Goal: Transaction & Acquisition: Book appointment/travel/reservation

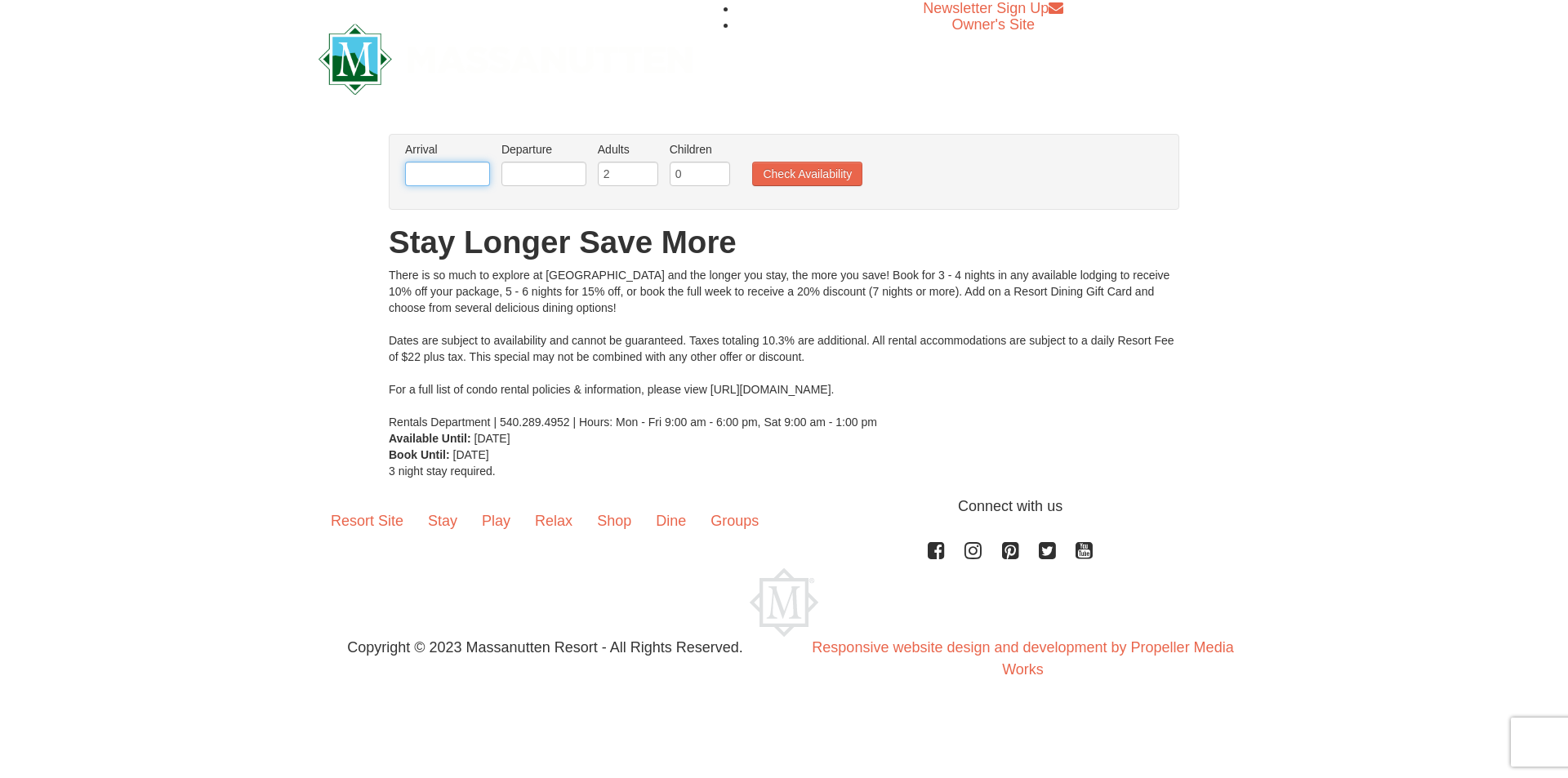
click at [465, 176] on input "text" at bounding box center [447, 174] width 85 height 25
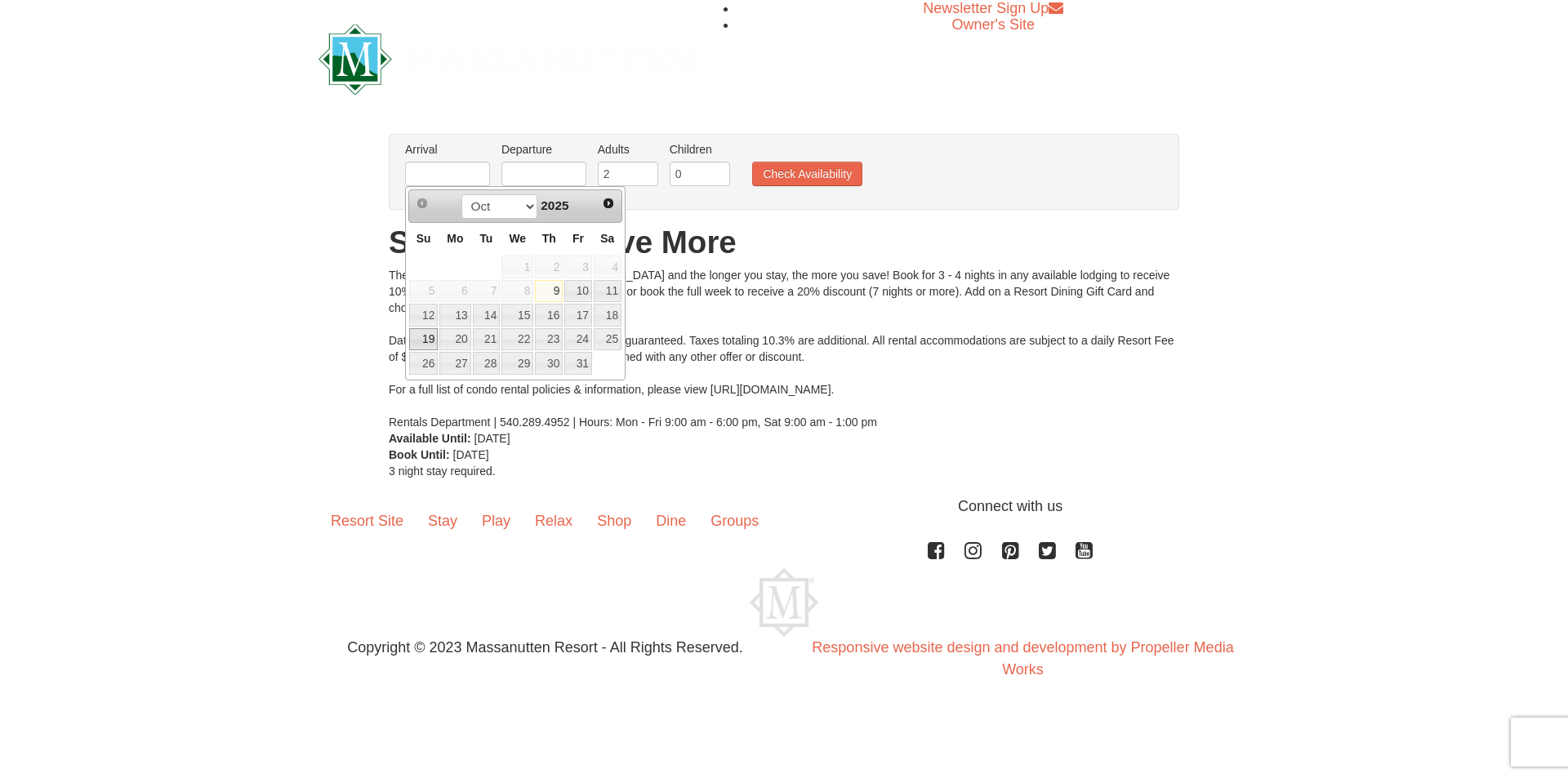
click at [431, 335] on link "19" at bounding box center [423, 339] width 28 height 23
type input "[DATE]"
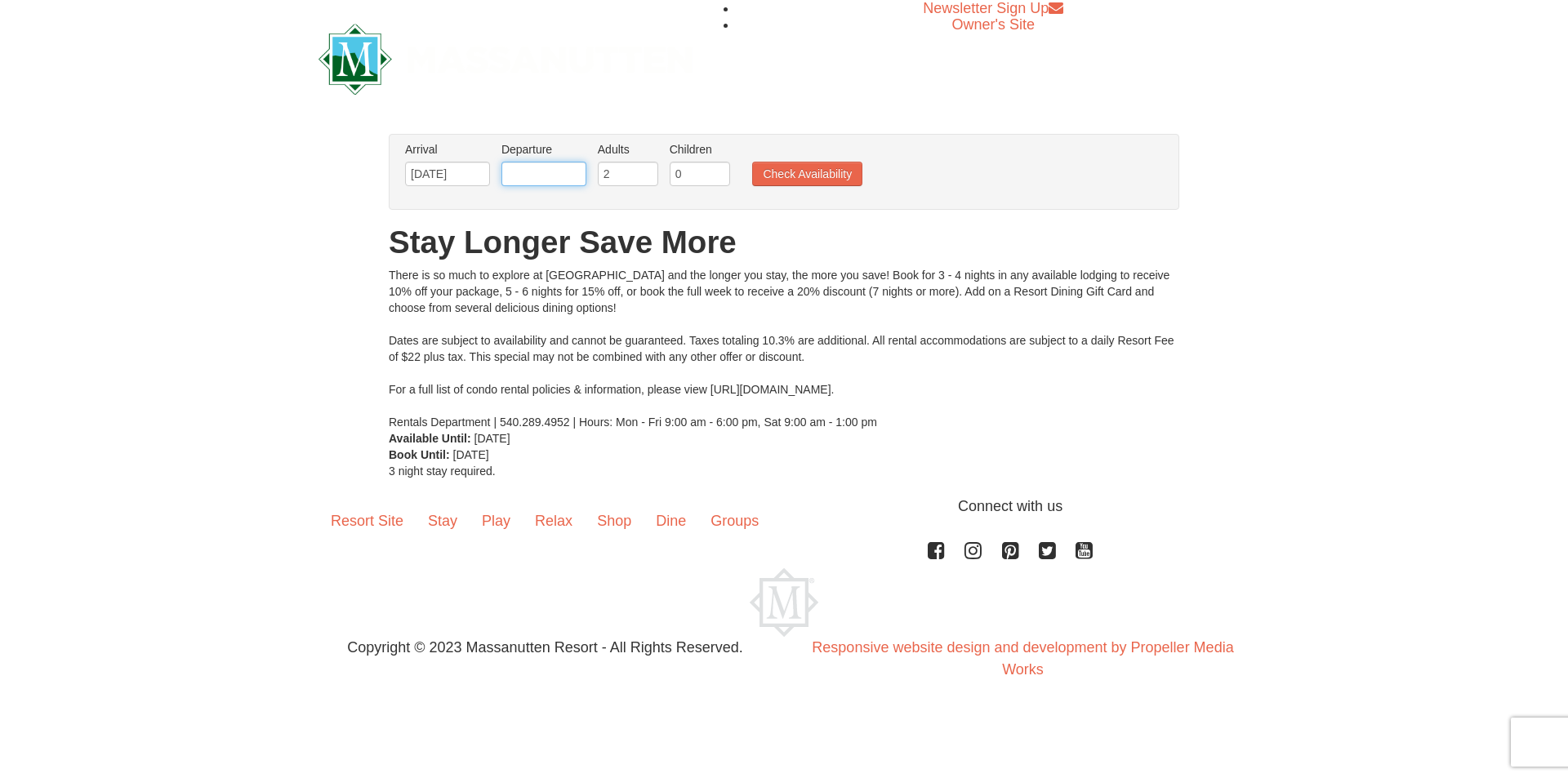
click at [532, 168] on input "text" at bounding box center [543, 174] width 85 height 25
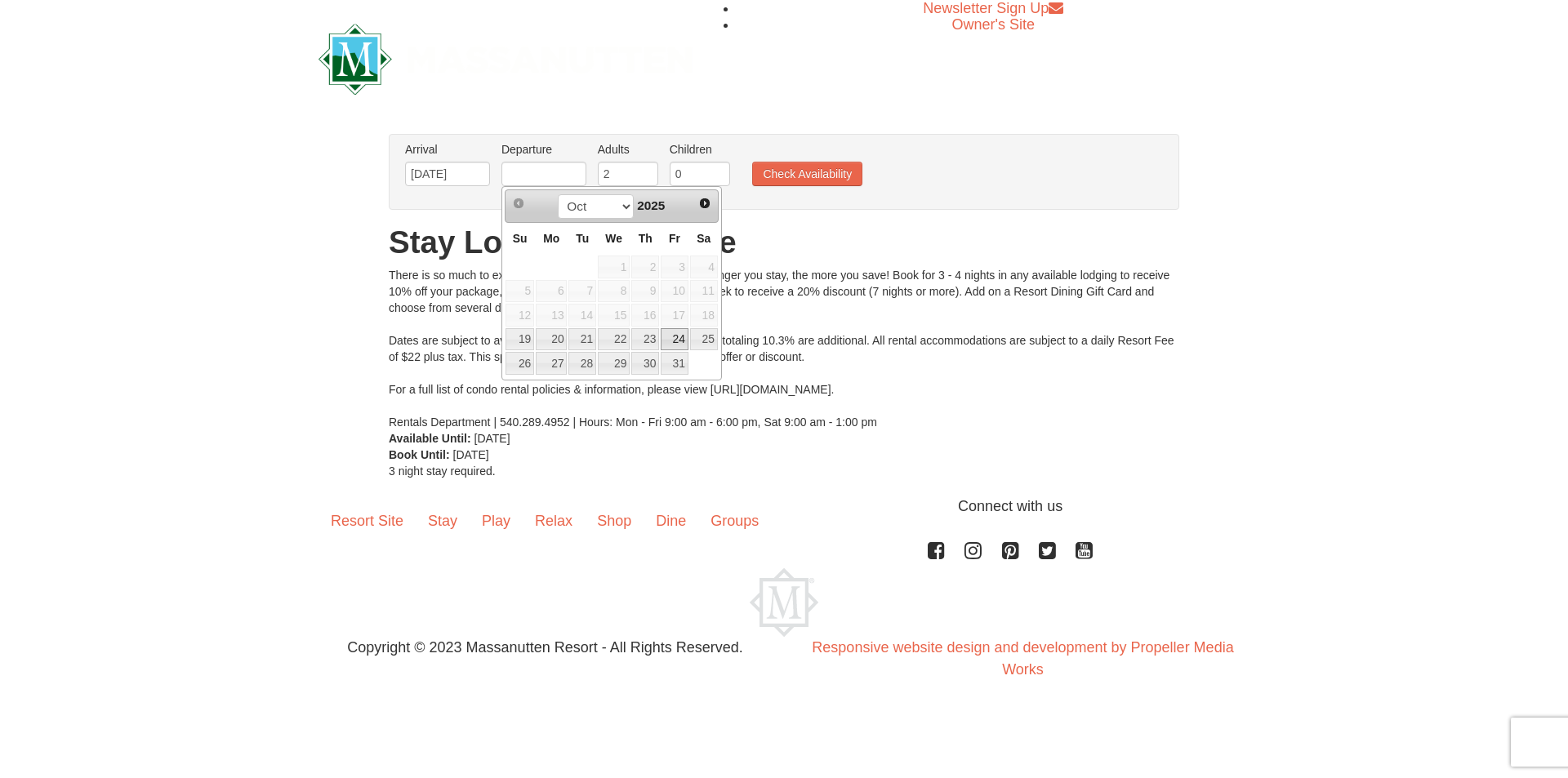
click at [683, 337] on link "24" at bounding box center [674, 339] width 27 height 23
type input "[DATE]"
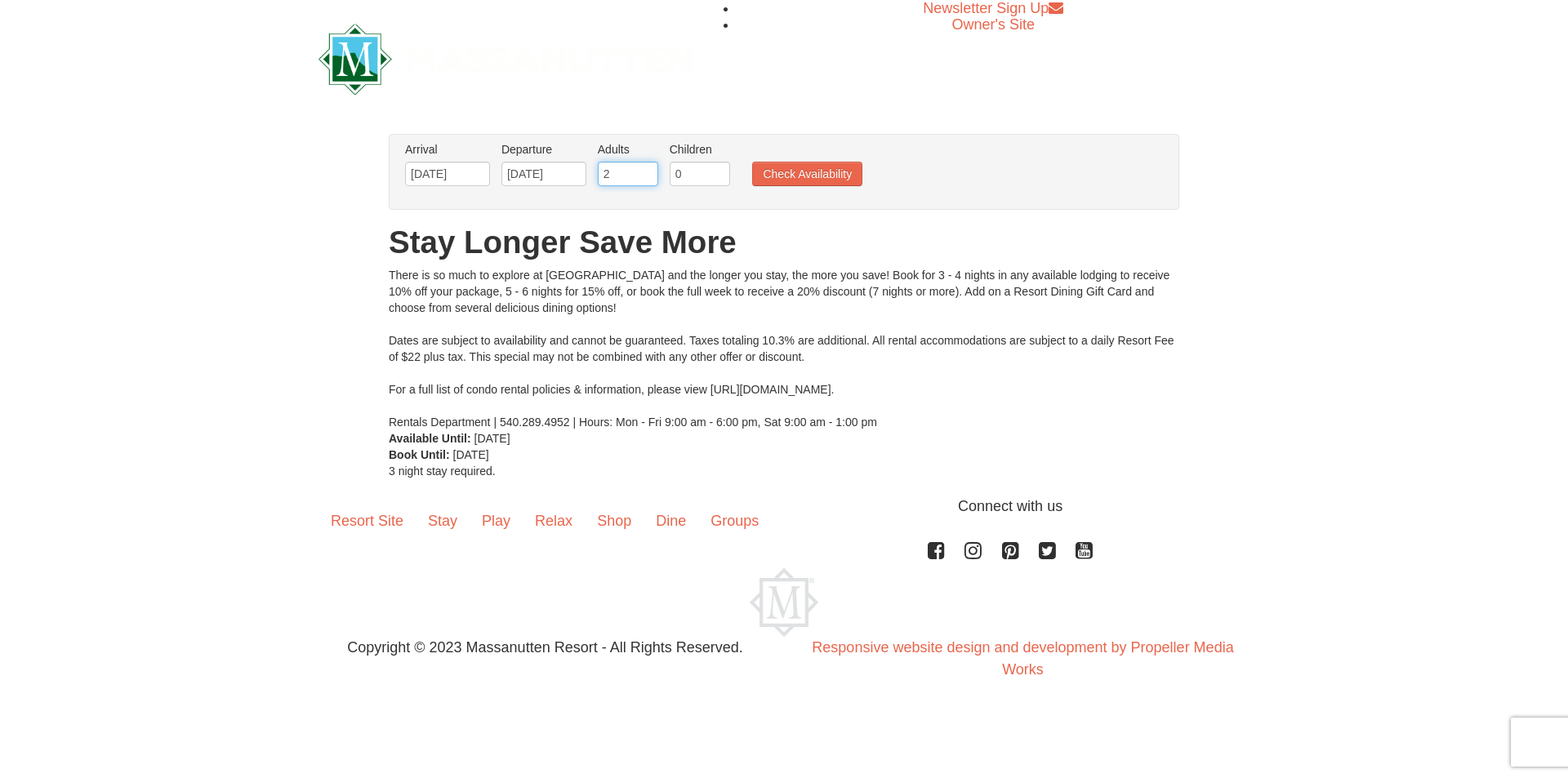
click at [619, 172] on input "2" at bounding box center [628, 174] width 61 height 25
click at [648, 166] on input "3" at bounding box center [628, 174] width 61 height 25
click at [648, 166] on input "4" at bounding box center [628, 174] width 61 height 25
click at [648, 166] on input "5" at bounding box center [628, 174] width 61 height 25
type input "6"
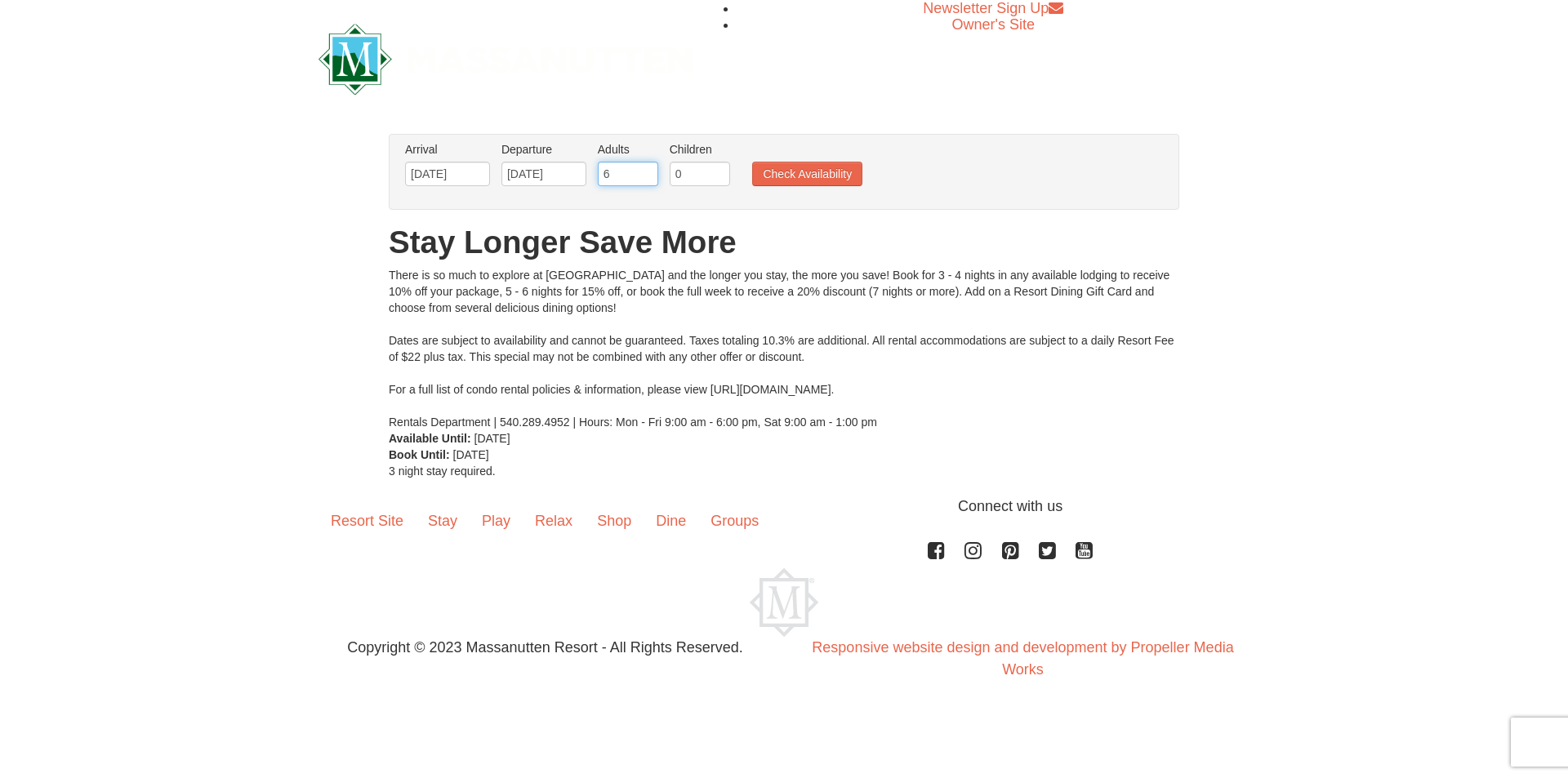
click at [648, 166] on input "6" at bounding box center [628, 174] width 61 height 25
click at [827, 168] on button "Check Availability" at bounding box center [807, 174] width 111 height 25
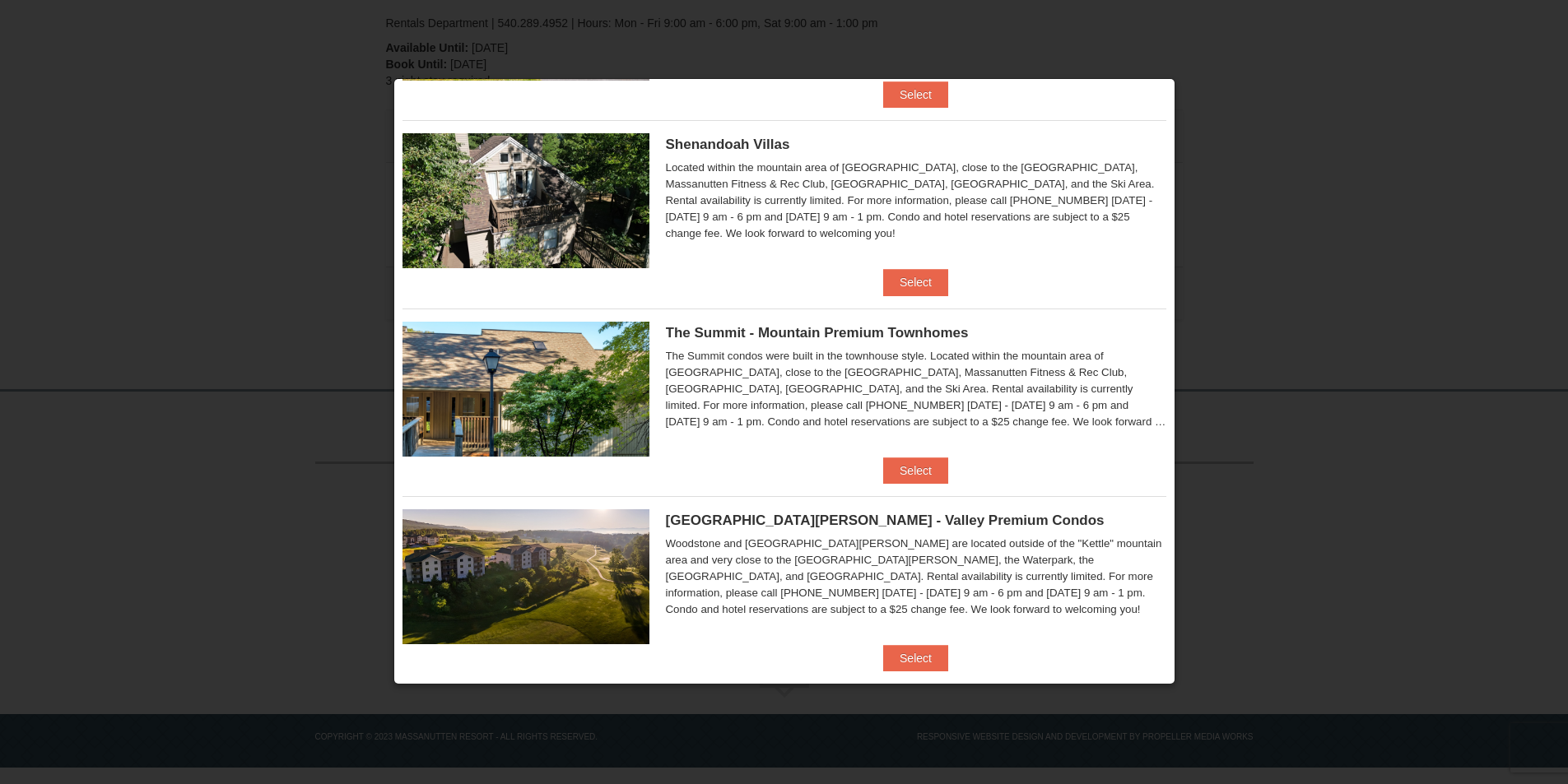
scroll to position [400, 0]
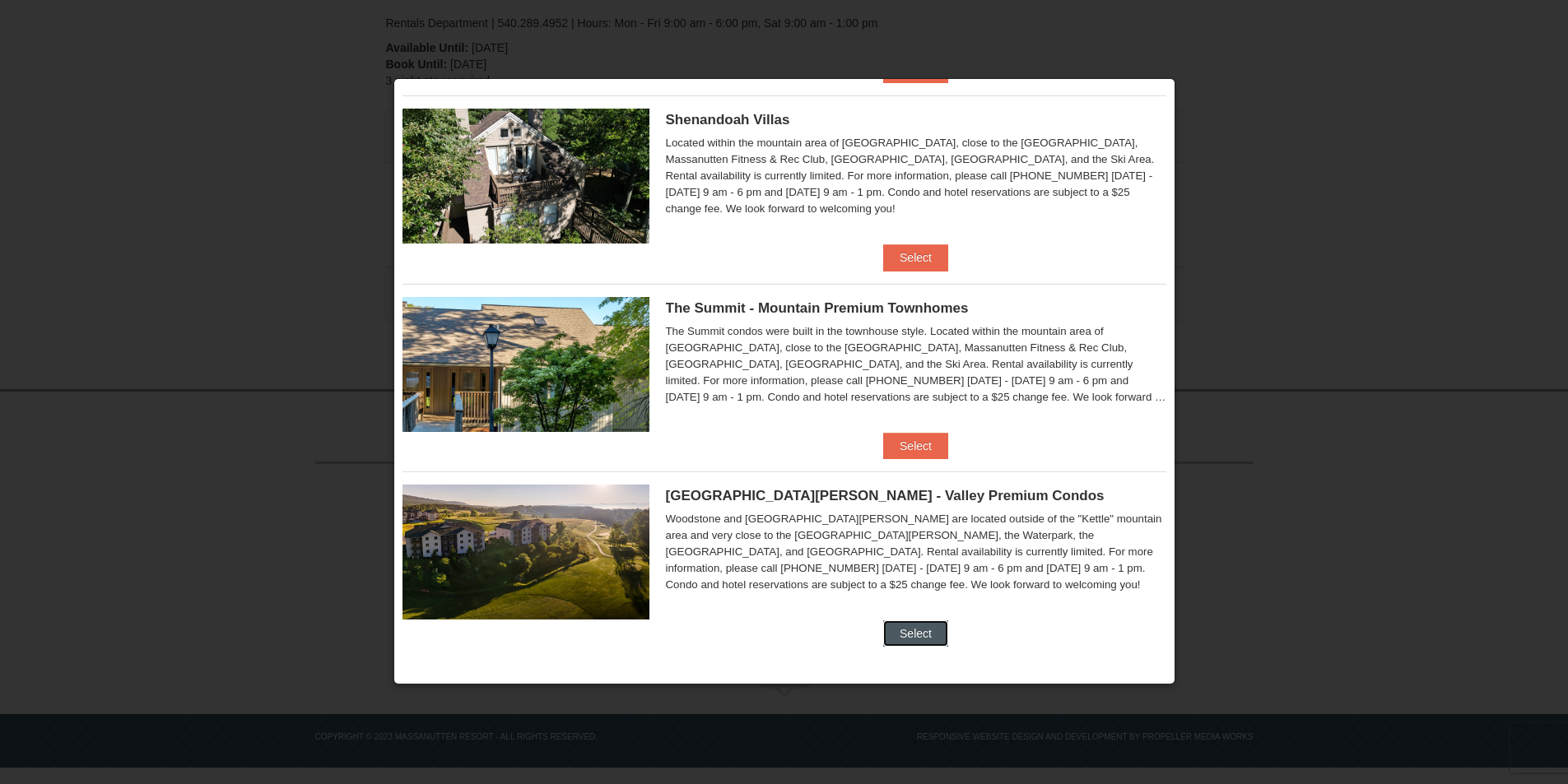
click at [926, 633] on button "Select" at bounding box center [915, 634] width 65 height 27
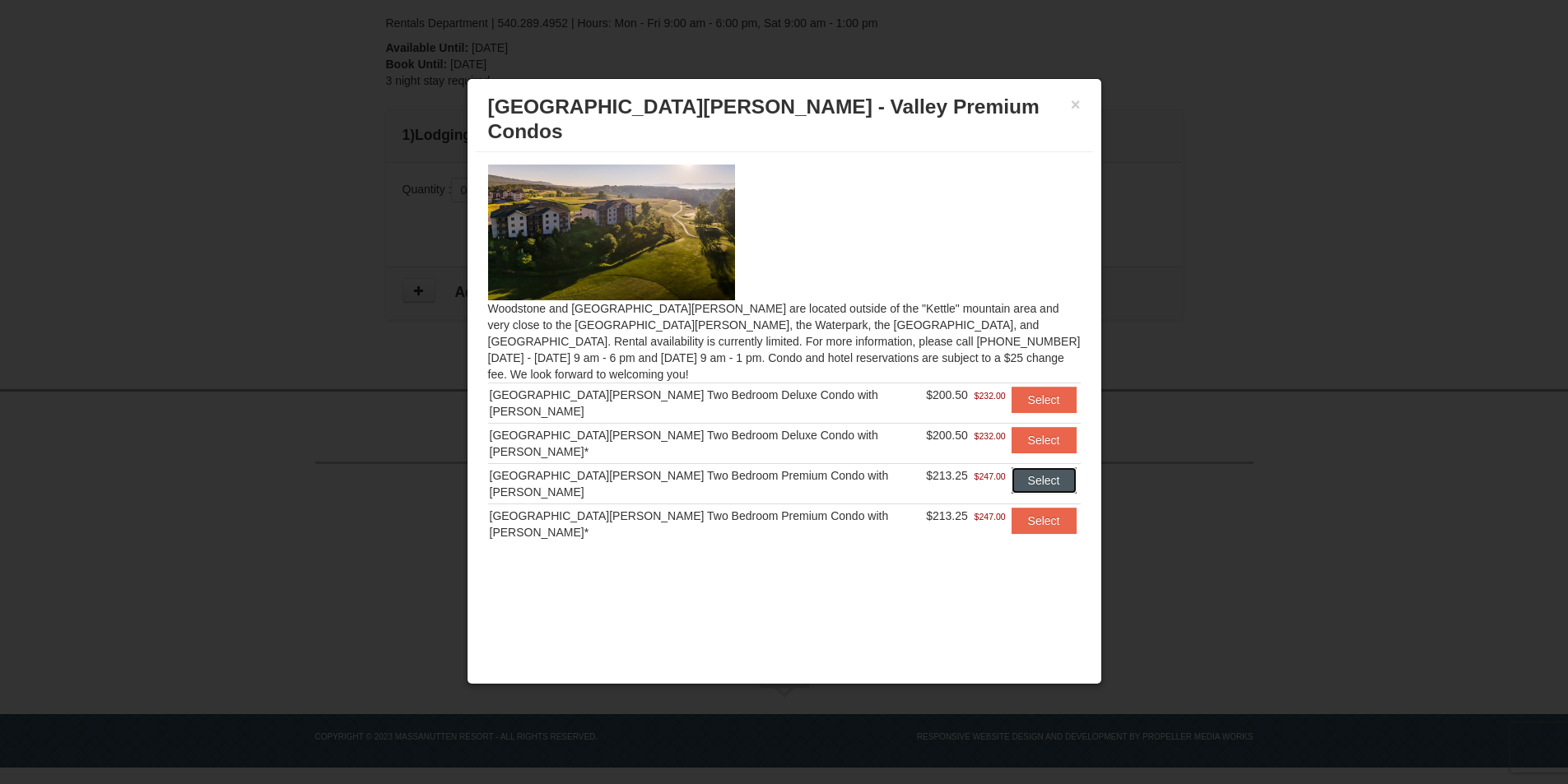
click at [1030, 467] on button "Select" at bounding box center [1044, 480] width 65 height 27
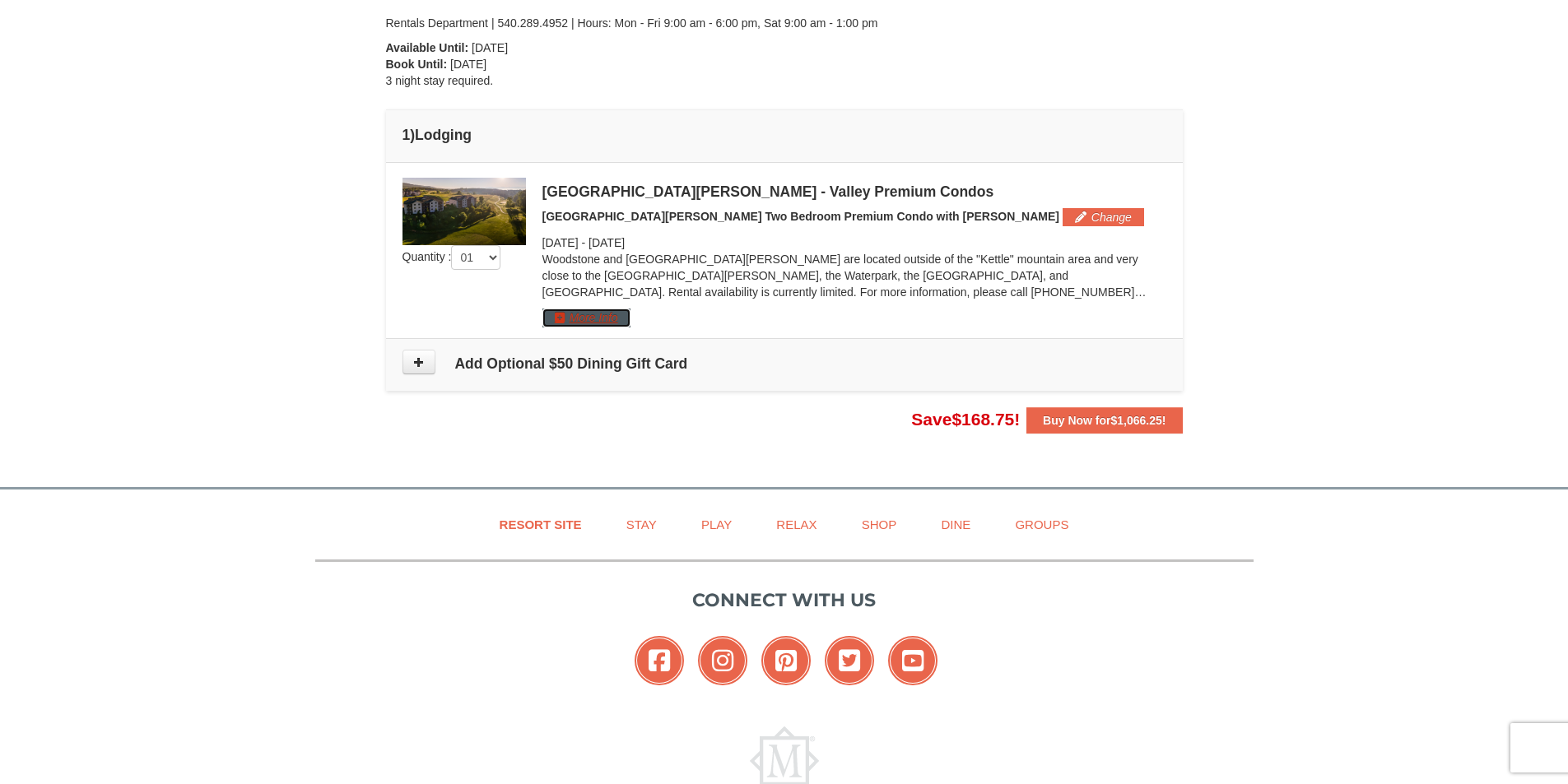
click at [604, 316] on button "More Info" at bounding box center [586, 317] width 88 height 18
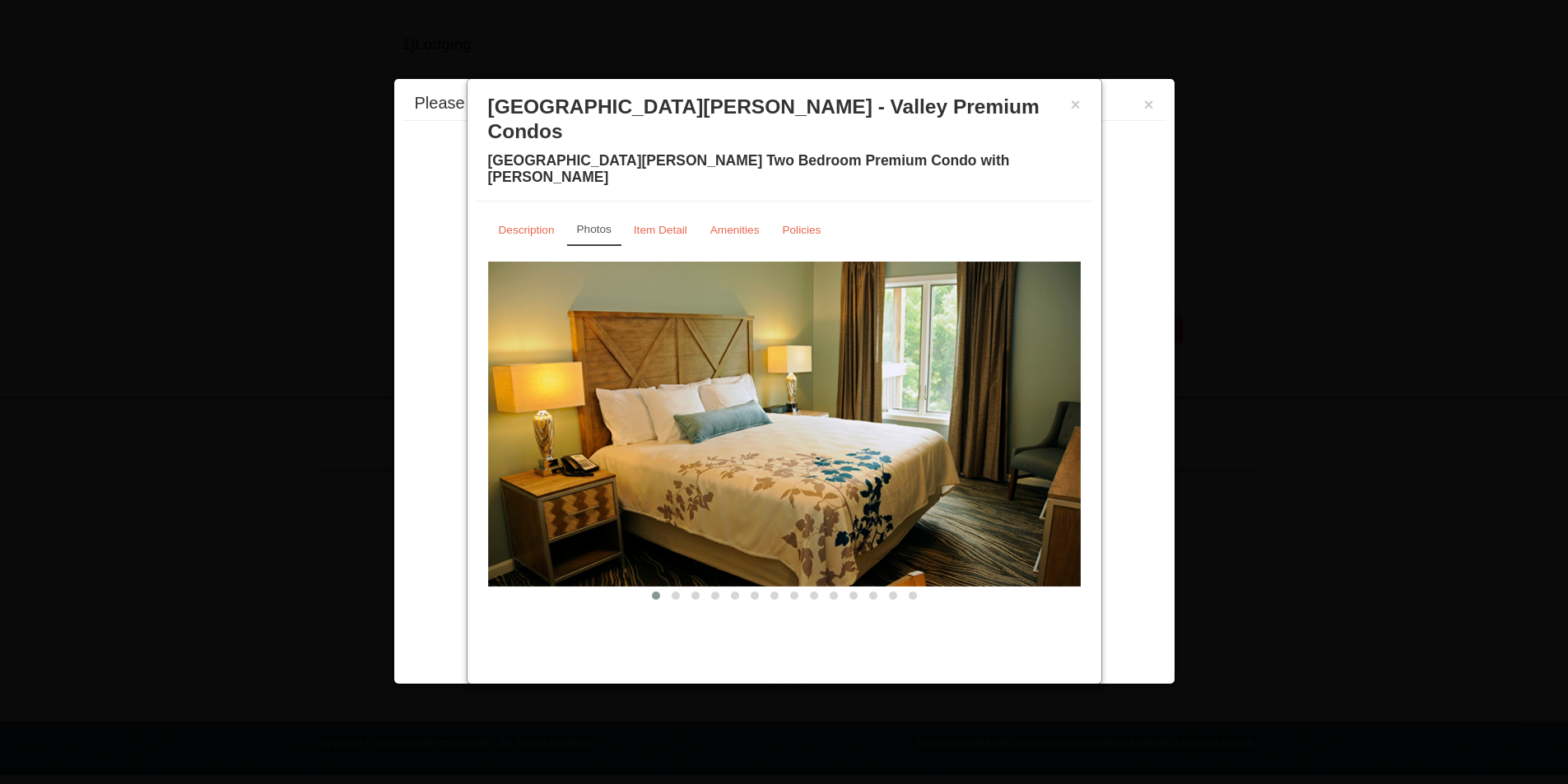
scroll to position [460, 0]
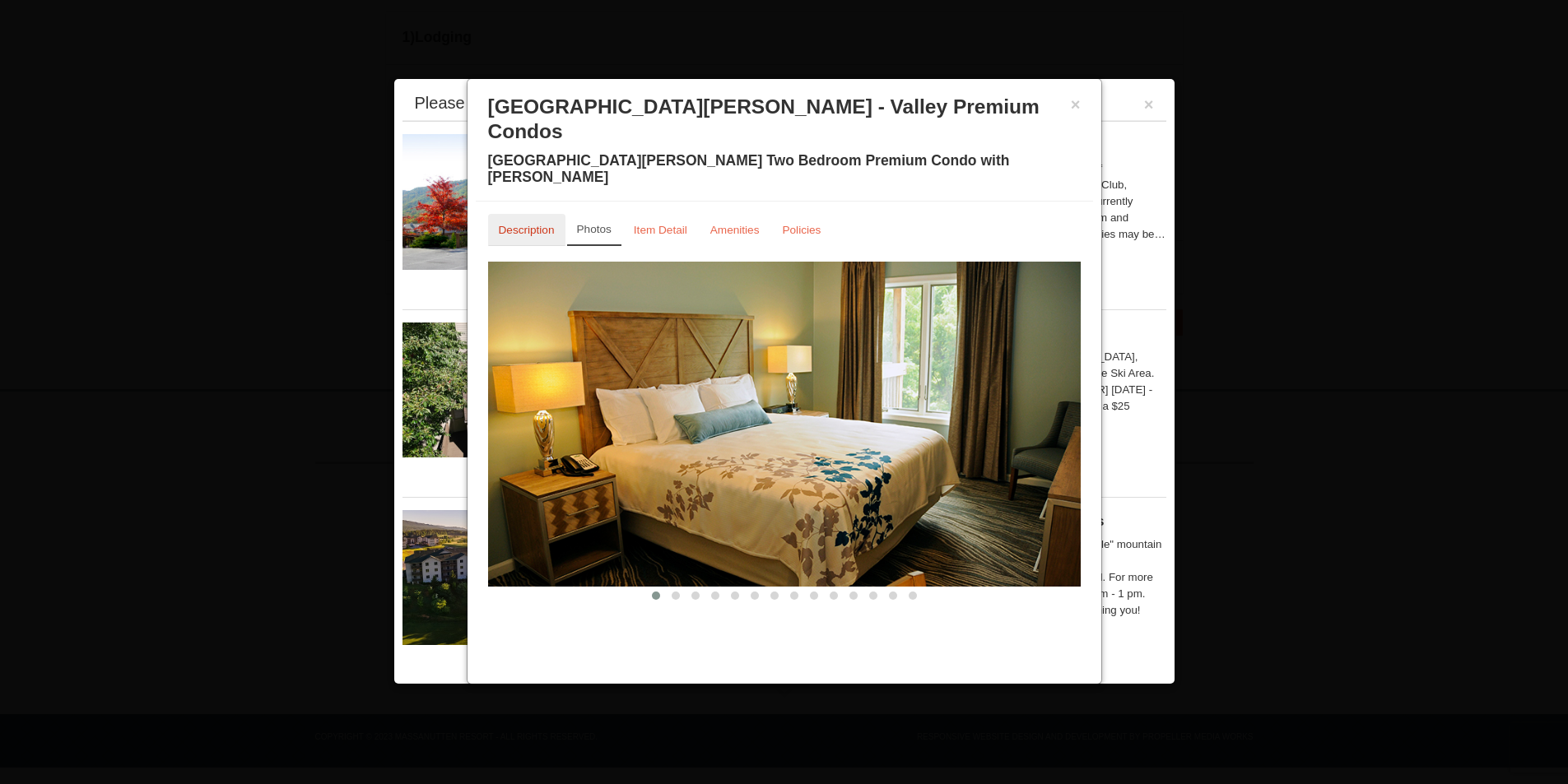
click at [539, 224] on small "Description" at bounding box center [527, 230] width 56 height 12
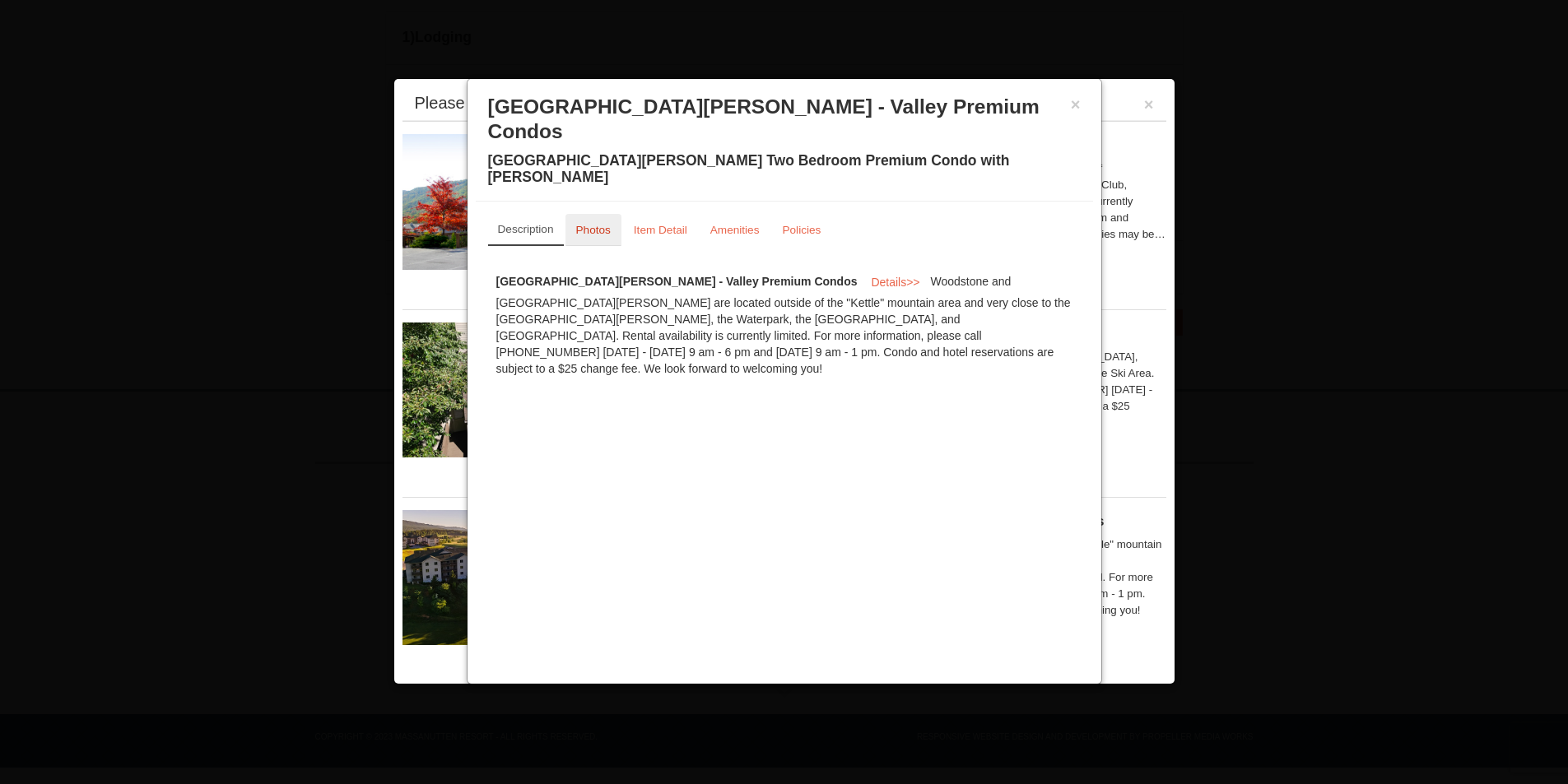
click at [594, 224] on small "Photos" at bounding box center [593, 230] width 35 height 12
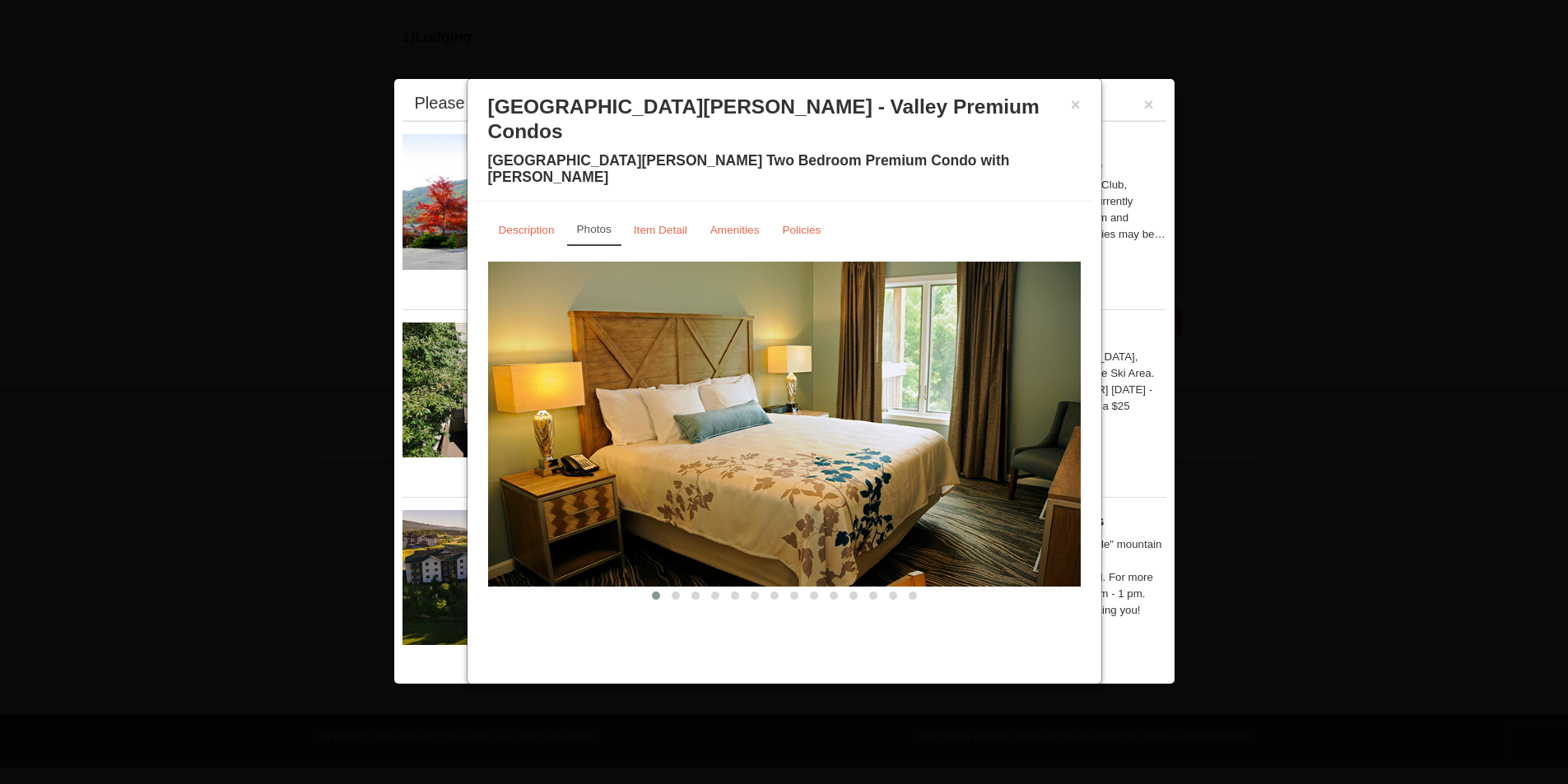
click at [1065, 413] on img at bounding box center [784, 424] width 592 height 325
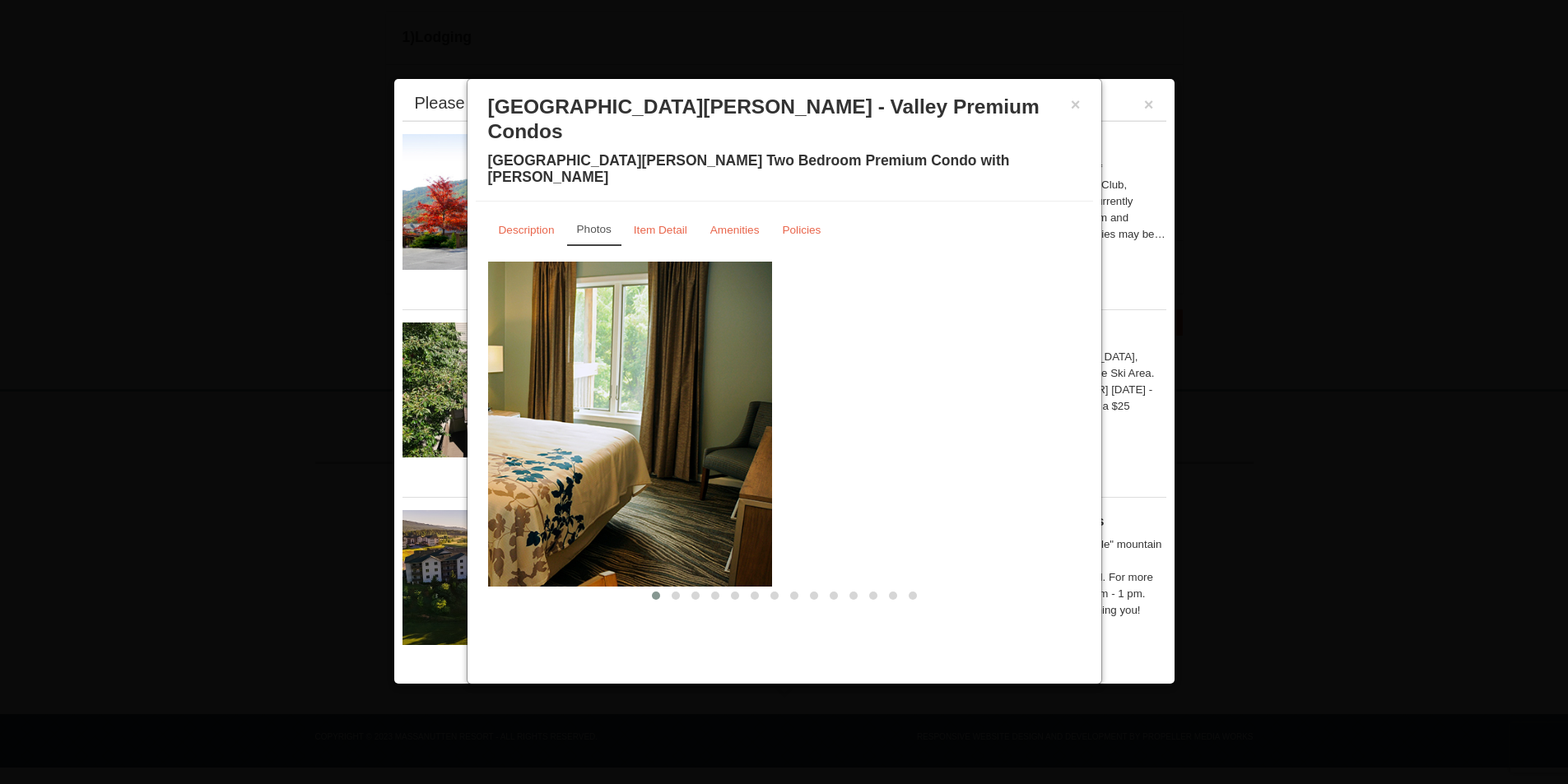
drag, startPoint x: 1065, startPoint y: 413, endPoint x: 572, endPoint y: 388, distance: 493.6
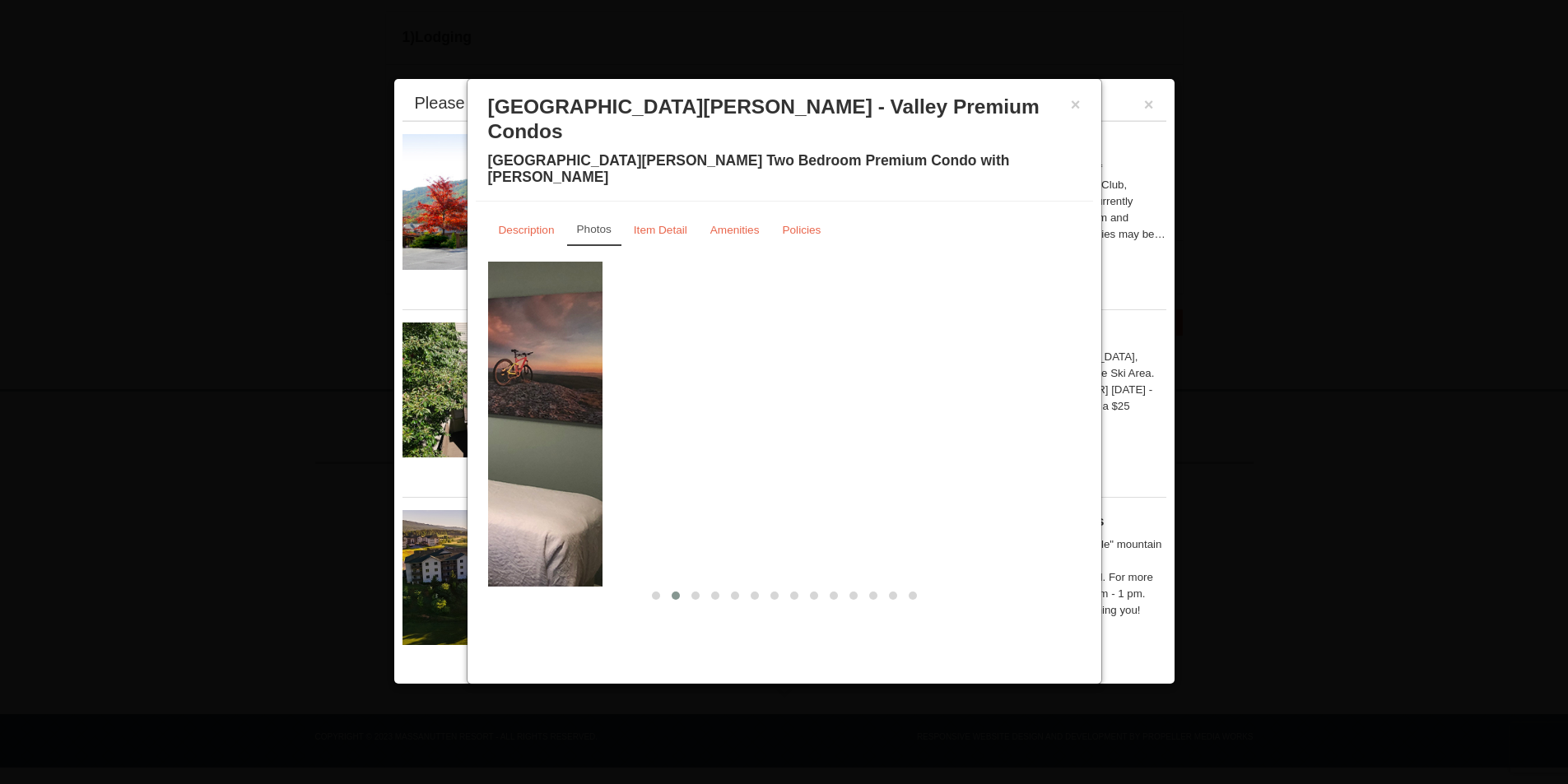
drag, startPoint x: 1027, startPoint y: 406, endPoint x: 344, endPoint y: 383, distance: 683.4
click at [371, 387] on body "Browser Not Supported We notice you are using a browser which will not provide …" at bounding box center [784, 161] width 1568 height 1244
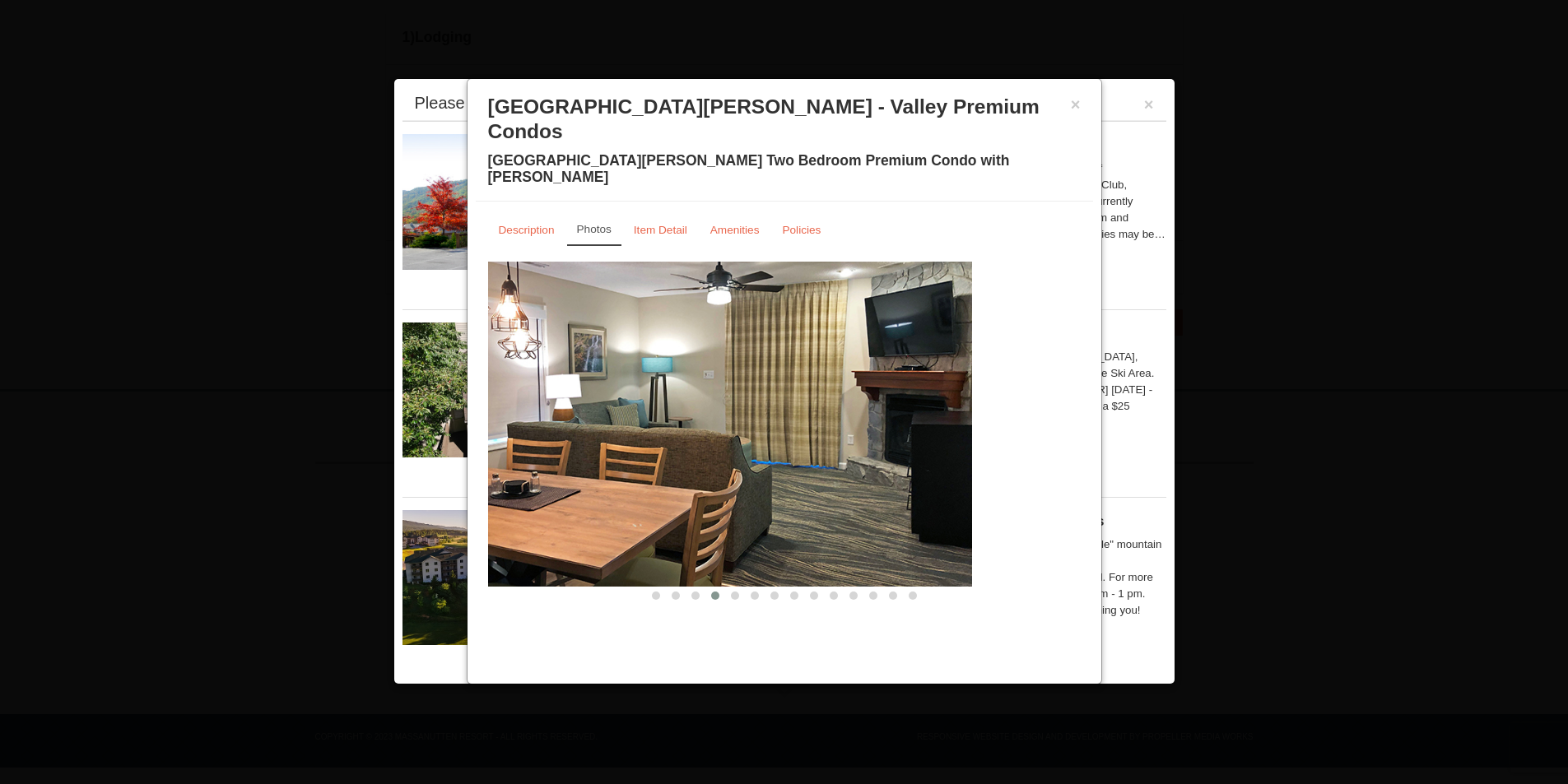
drag, startPoint x: 1049, startPoint y: 414, endPoint x: 457, endPoint y: 413, distance: 592.0
click at [536, 413] on img at bounding box center [675, 424] width 592 height 325
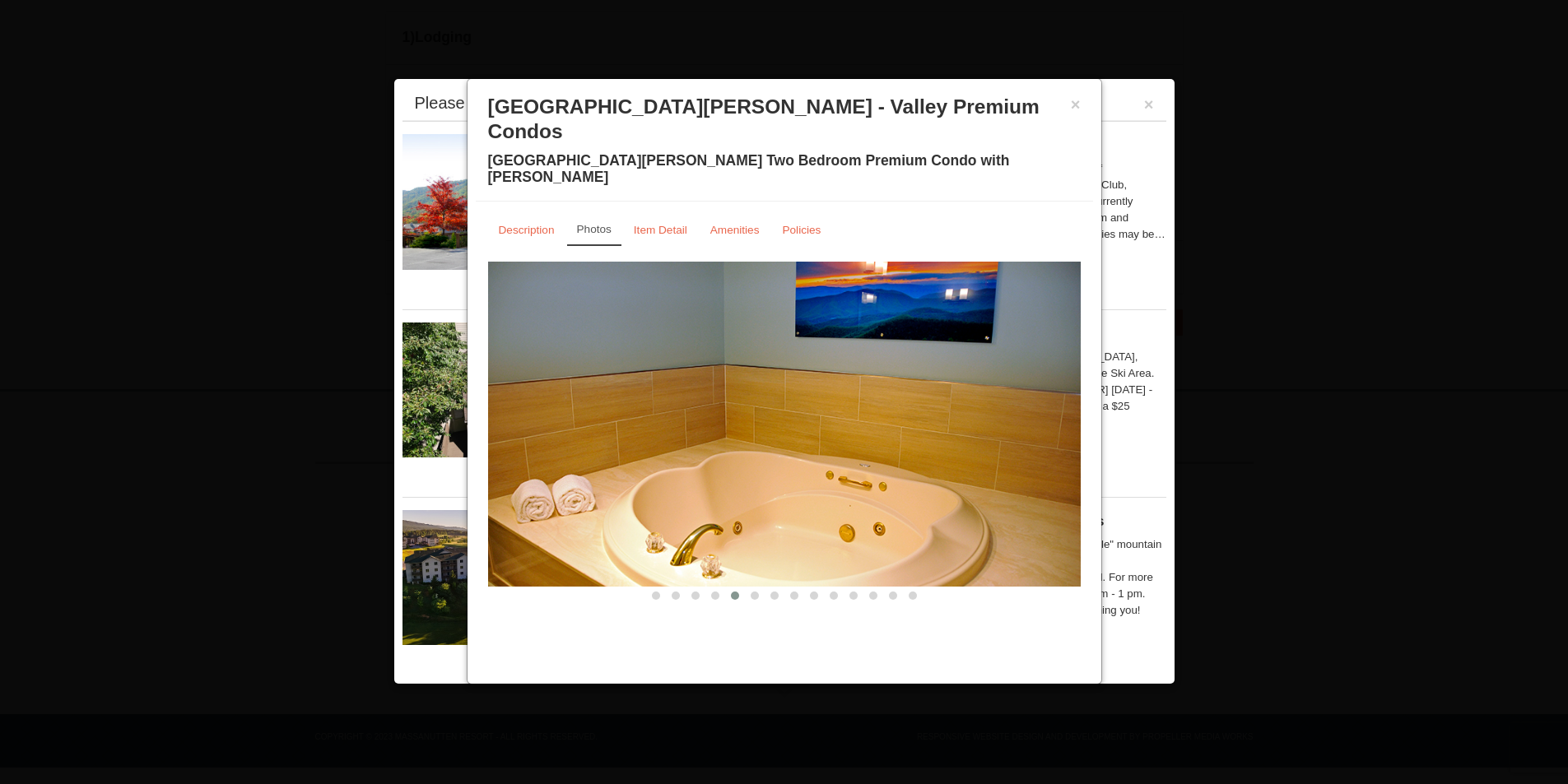
drag, startPoint x: 1031, startPoint y: 415, endPoint x: 472, endPoint y: 419, distance: 559.0
click at [508, 419] on img at bounding box center [784, 424] width 592 height 325
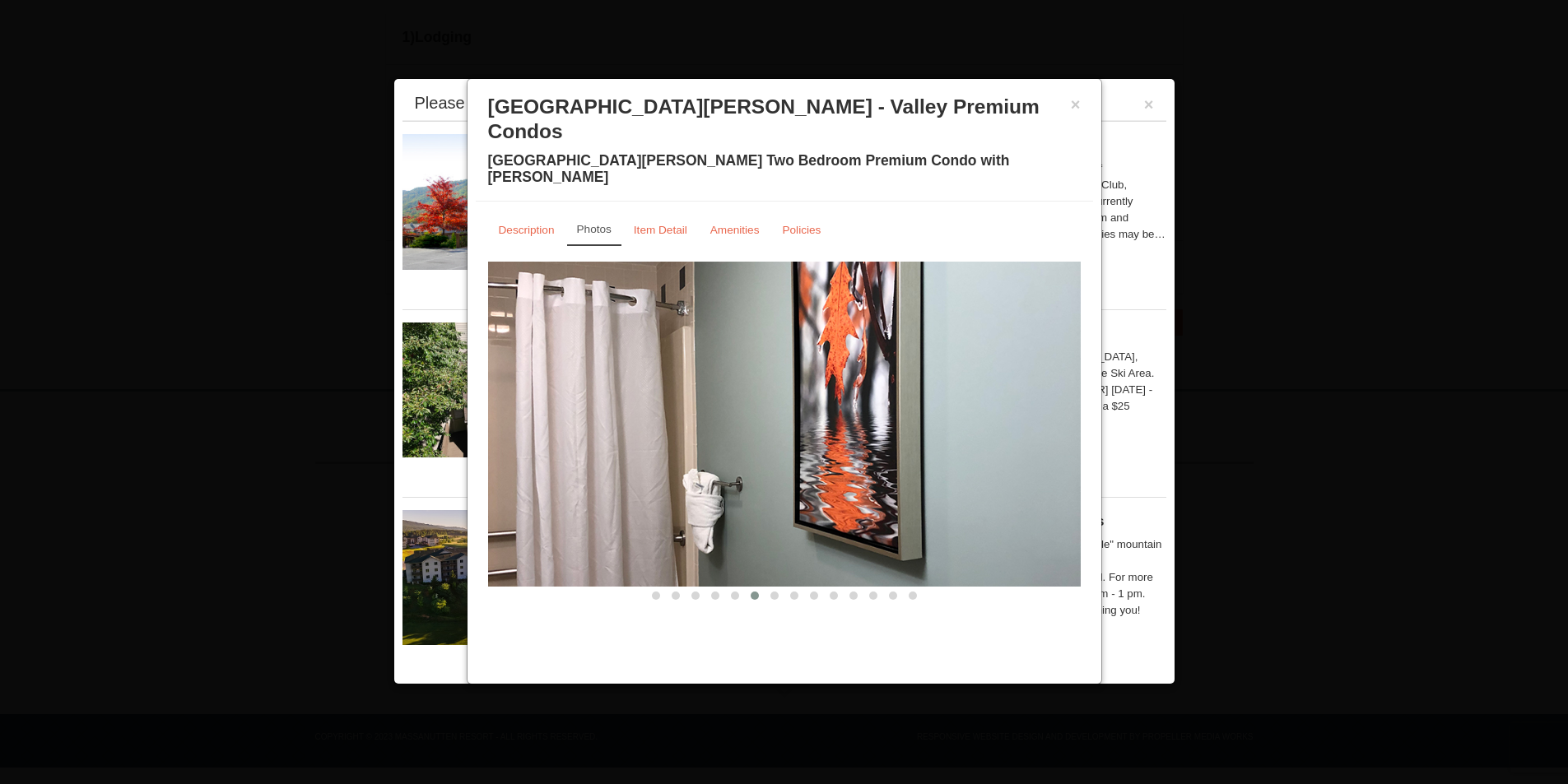
drag, startPoint x: 1030, startPoint y: 417, endPoint x: 428, endPoint y: 417, distance: 602.0
click at [490, 417] on img at bounding box center [784, 424] width 592 height 325
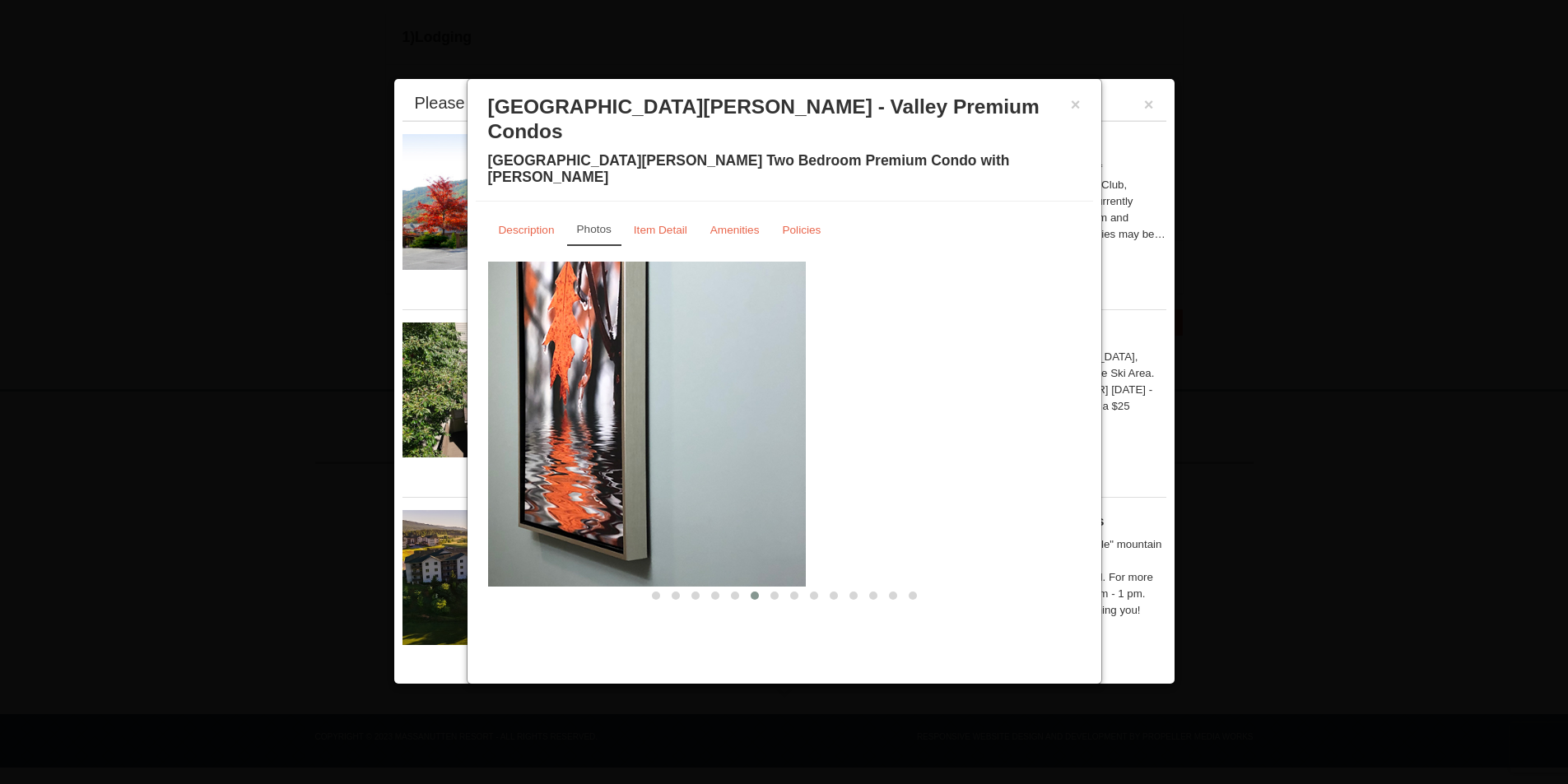
drag, startPoint x: 1011, startPoint y: 410, endPoint x: 379, endPoint y: 393, distance: 632.2
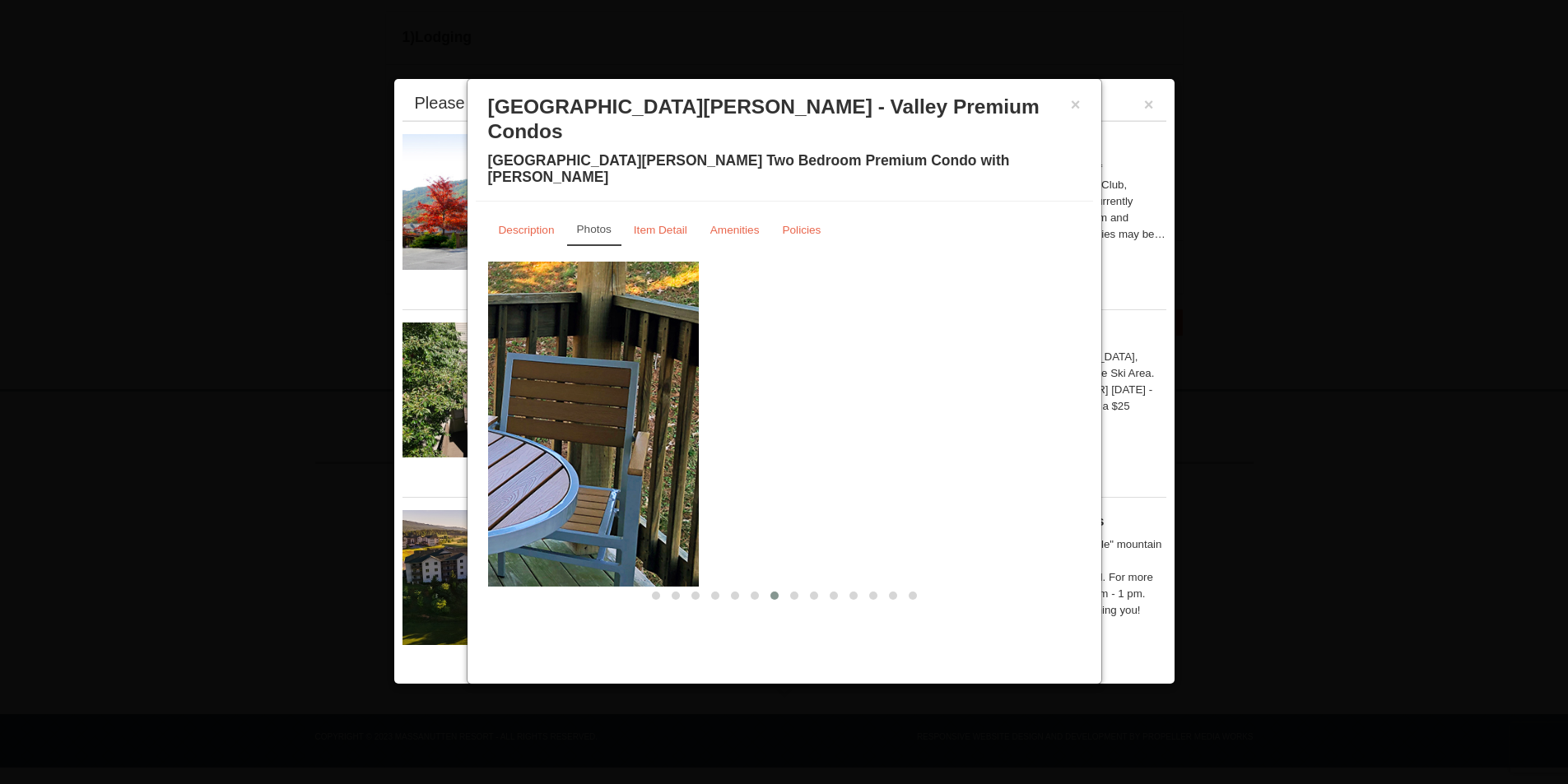
drag, startPoint x: 1021, startPoint y: 399, endPoint x: 317, endPoint y: 396, distance: 704.0
click at [376, 396] on body "Browser Not Supported We notice you are using a browser which will not provide …" at bounding box center [784, 161] width 1568 height 1244
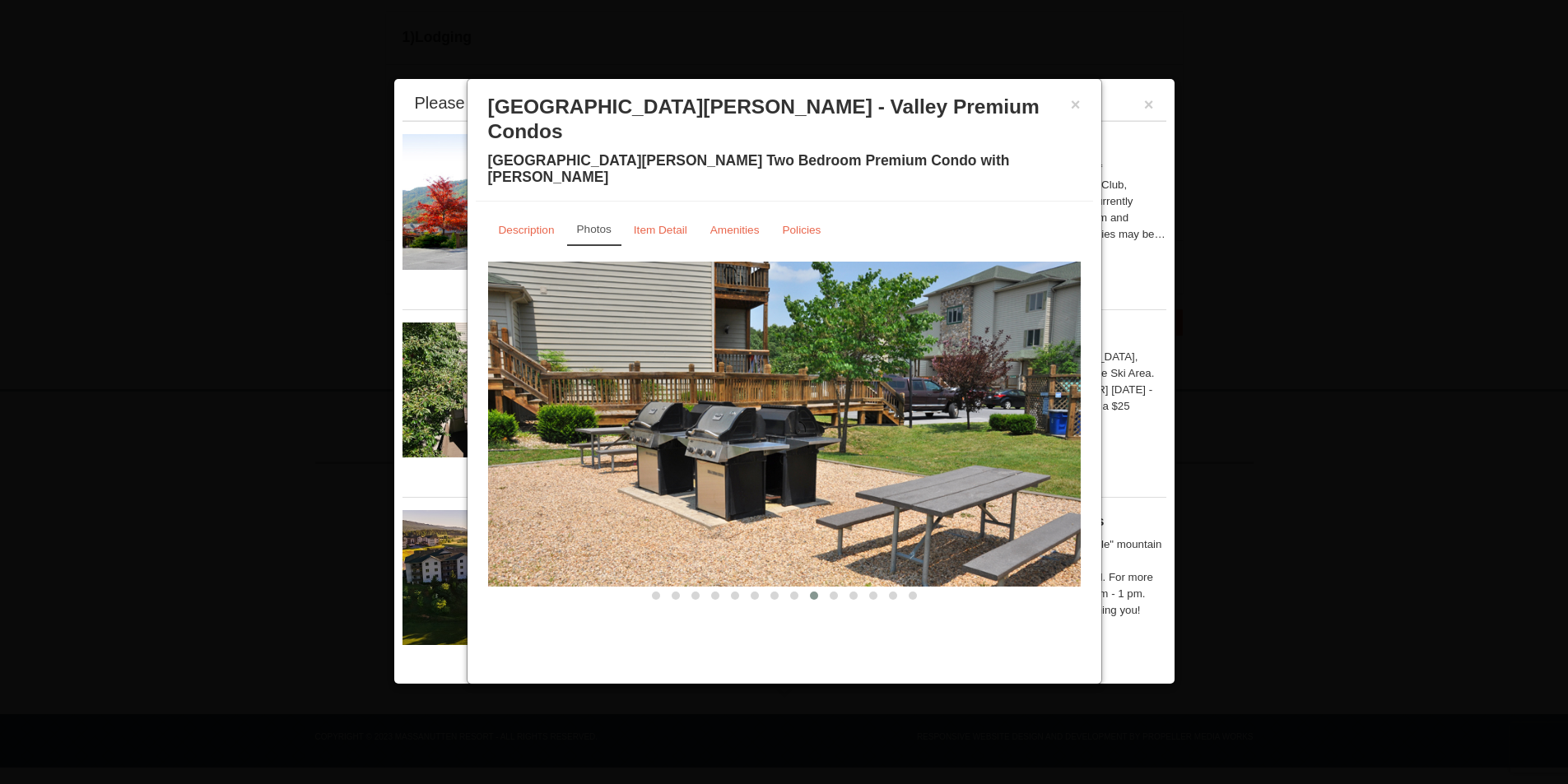
drag, startPoint x: 1034, startPoint y: 383, endPoint x: 508, endPoint y: 383, distance: 526.0
click at [539, 381] on img at bounding box center [784, 424] width 592 height 325
click at [657, 224] on small "Item Detail" at bounding box center [661, 230] width 54 height 12
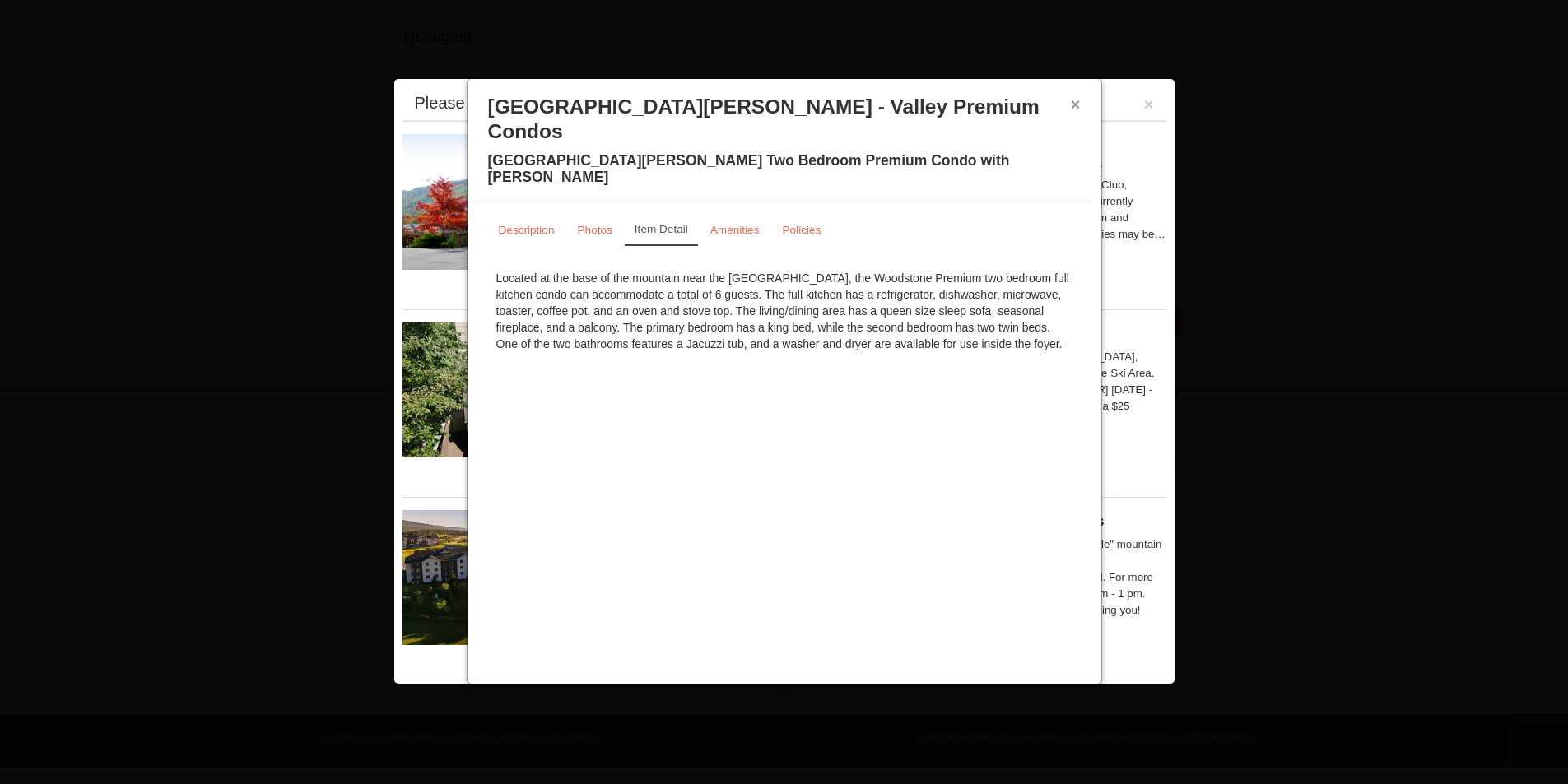
click at [1075, 107] on button "×" at bounding box center [1075, 104] width 9 height 16
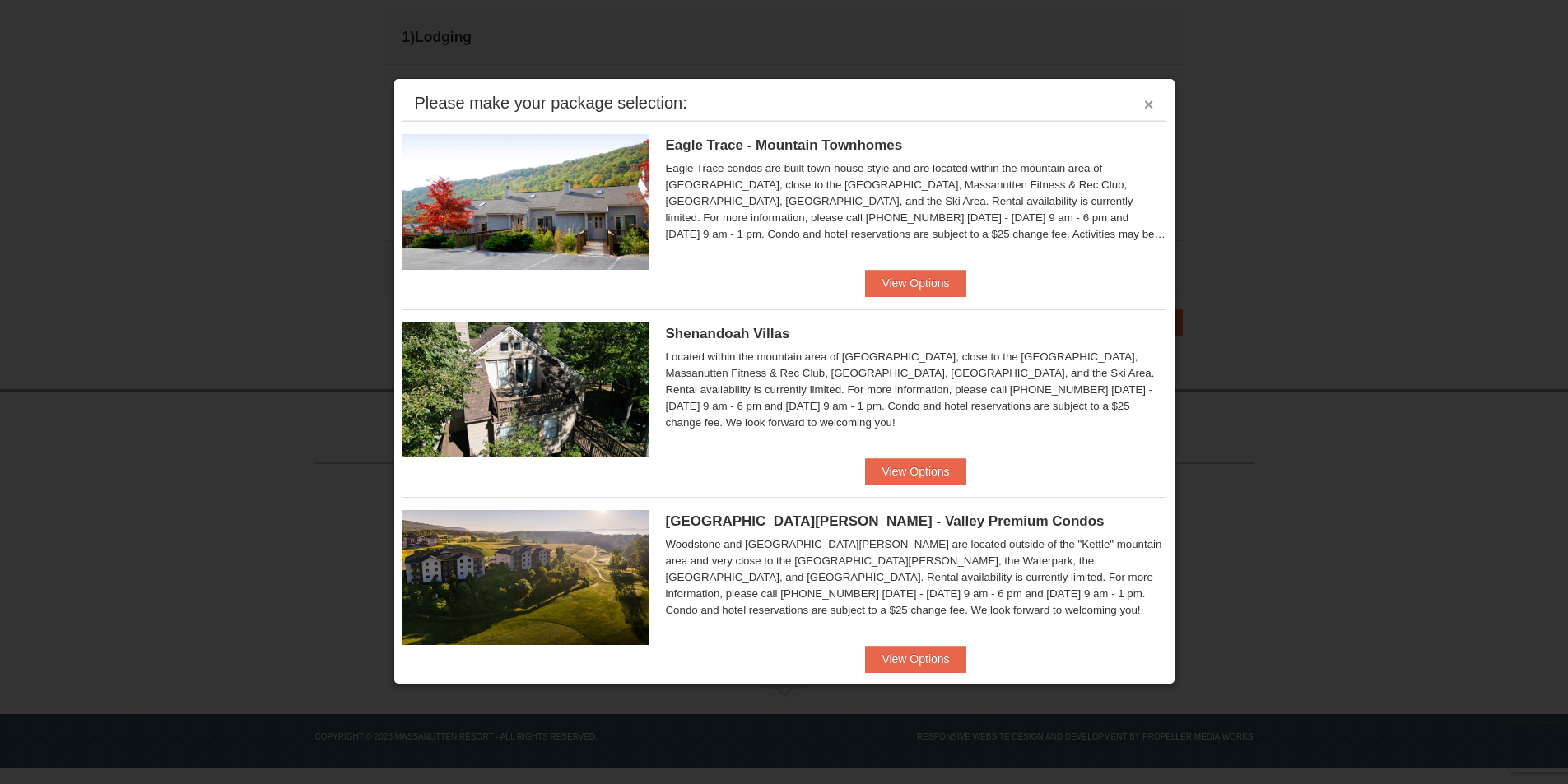
click at [1144, 100] on button "×" at bounding box center [1148, 104] width 9 height 16
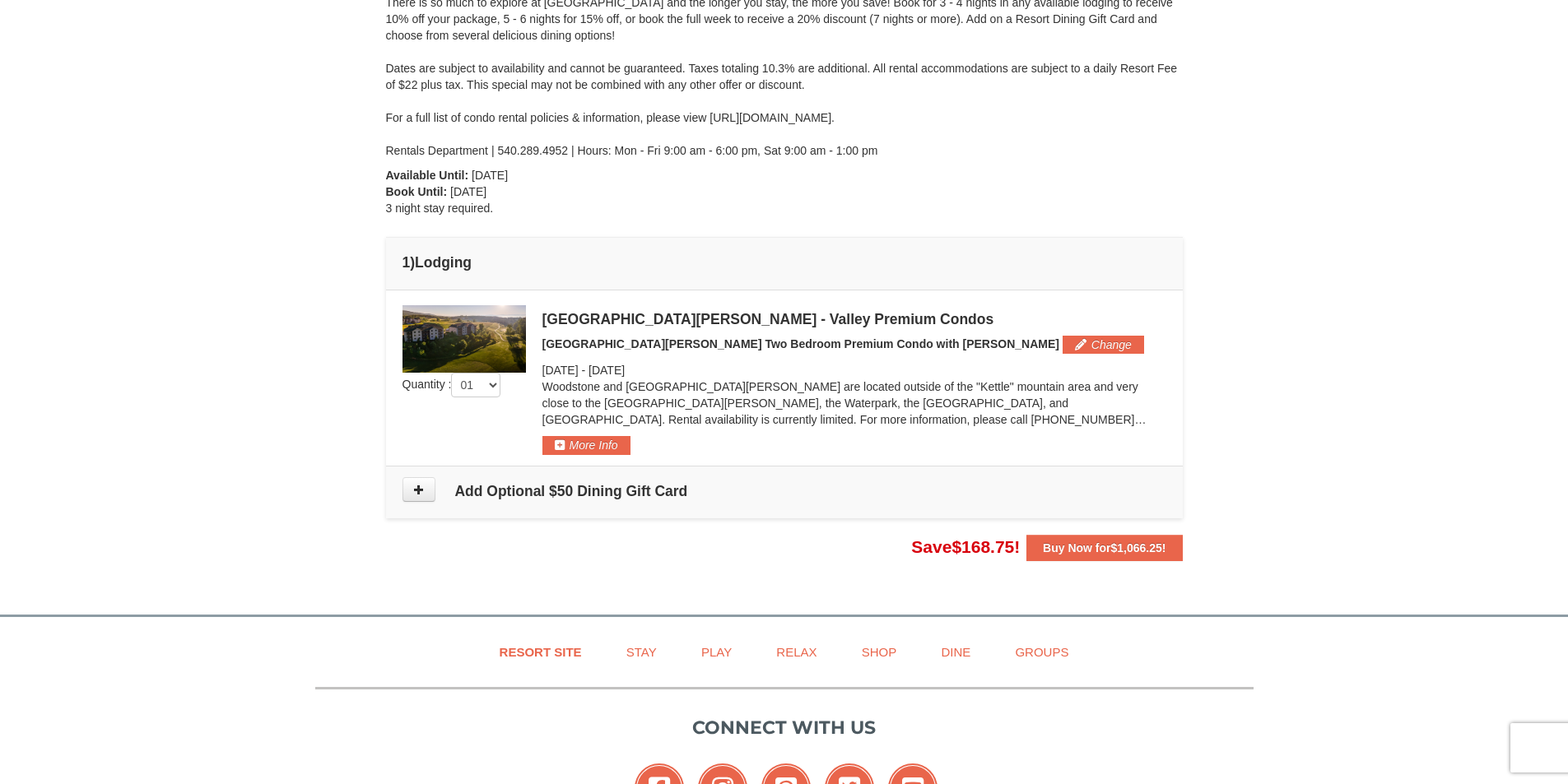
scroll to position [213, 0]
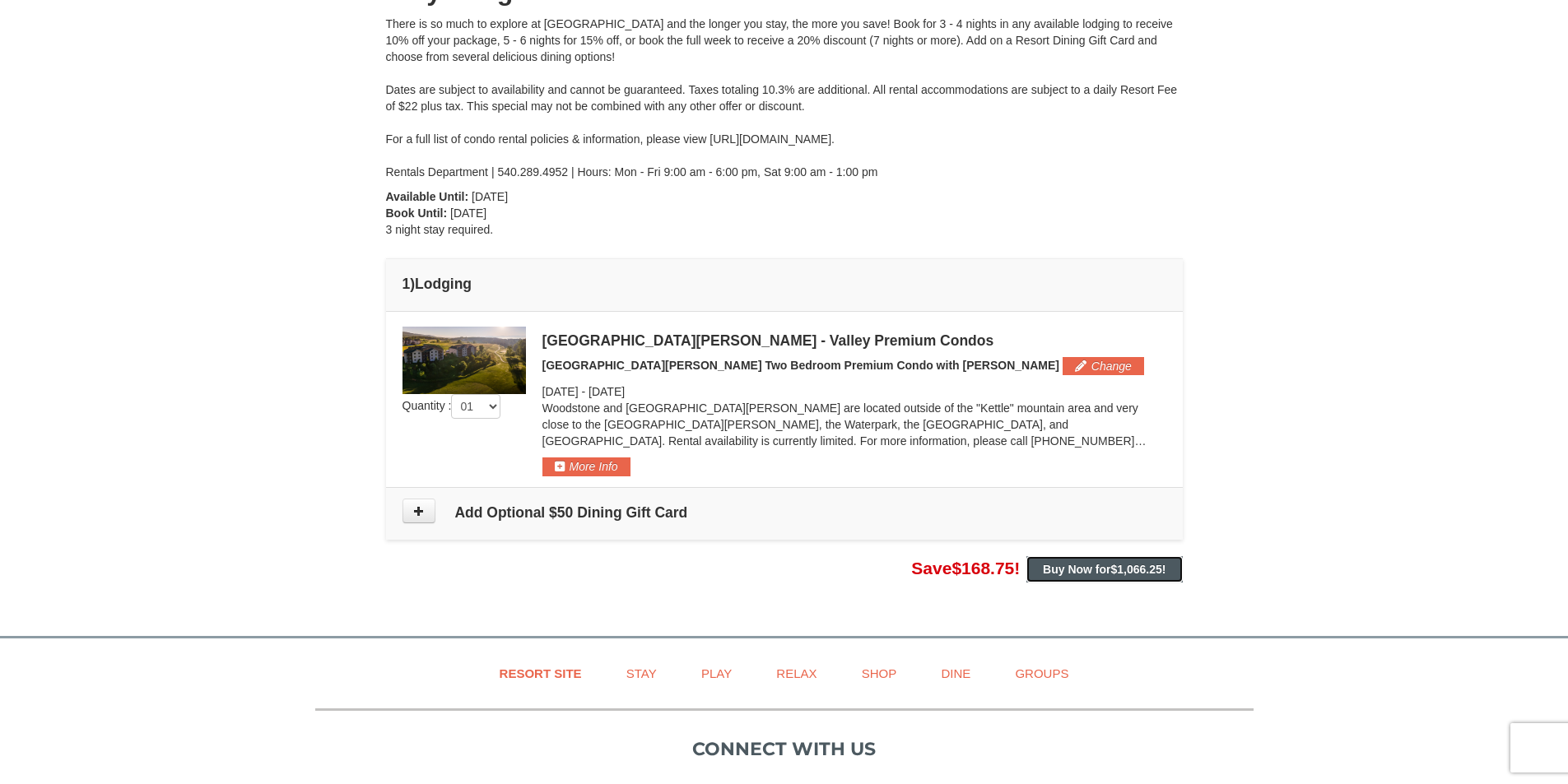
click at [1122, 574] on span "$1,066.25" at bounding box center [1136, 569] width 51 height 13
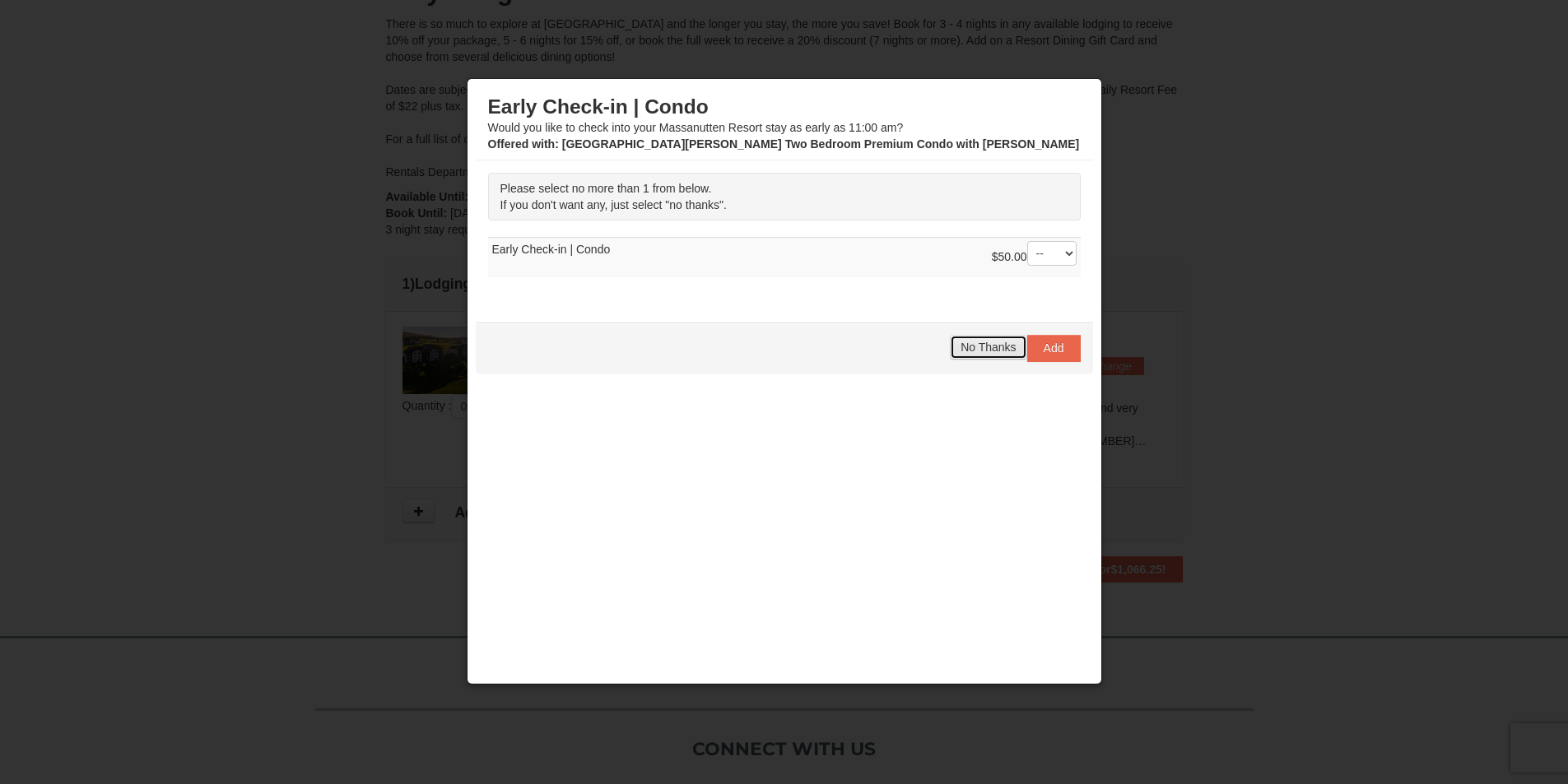
click at [977, 346] on span "No Thanks" at bounding box center [988, 347] width 55 height 13
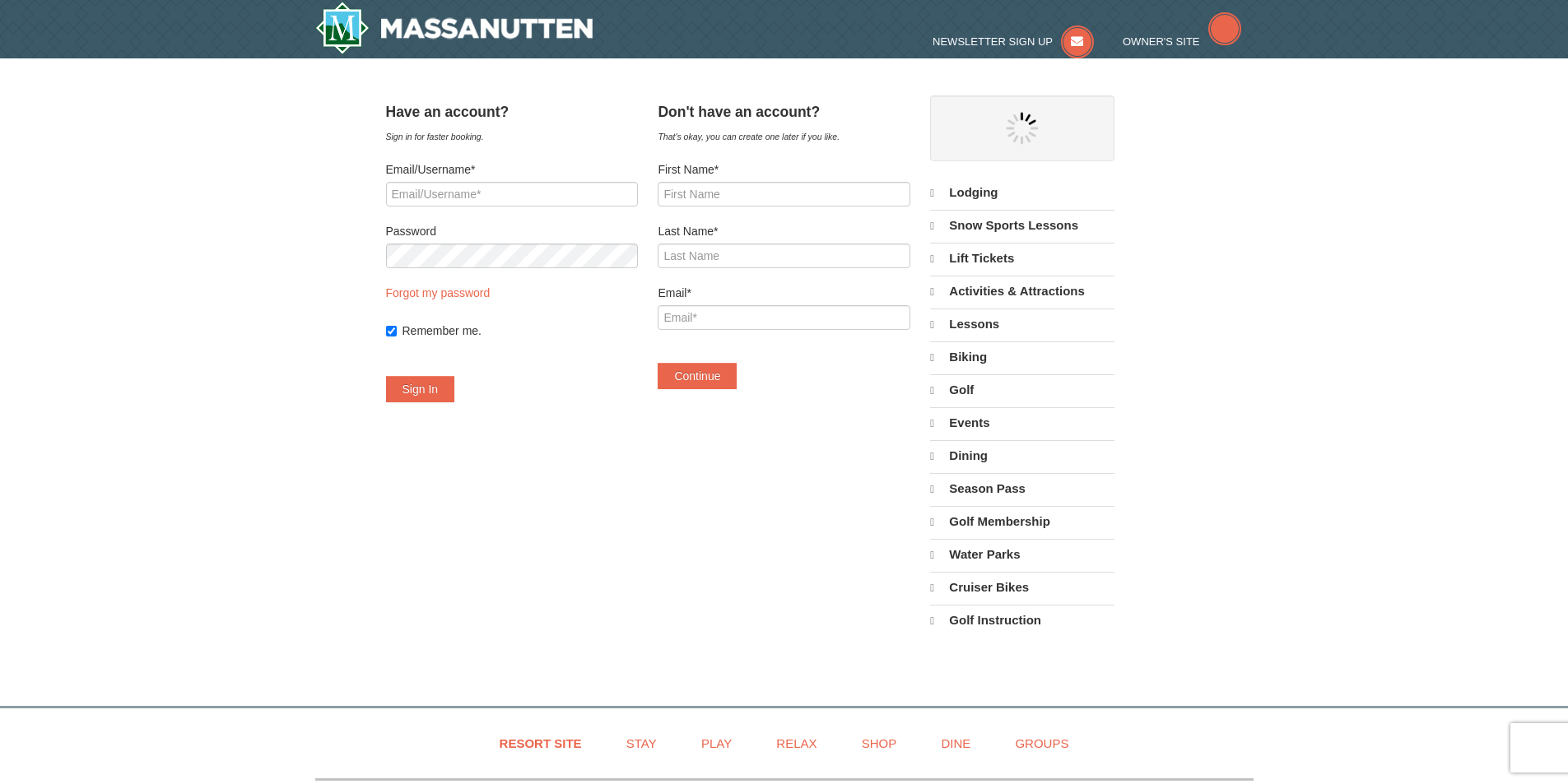
select select "10"
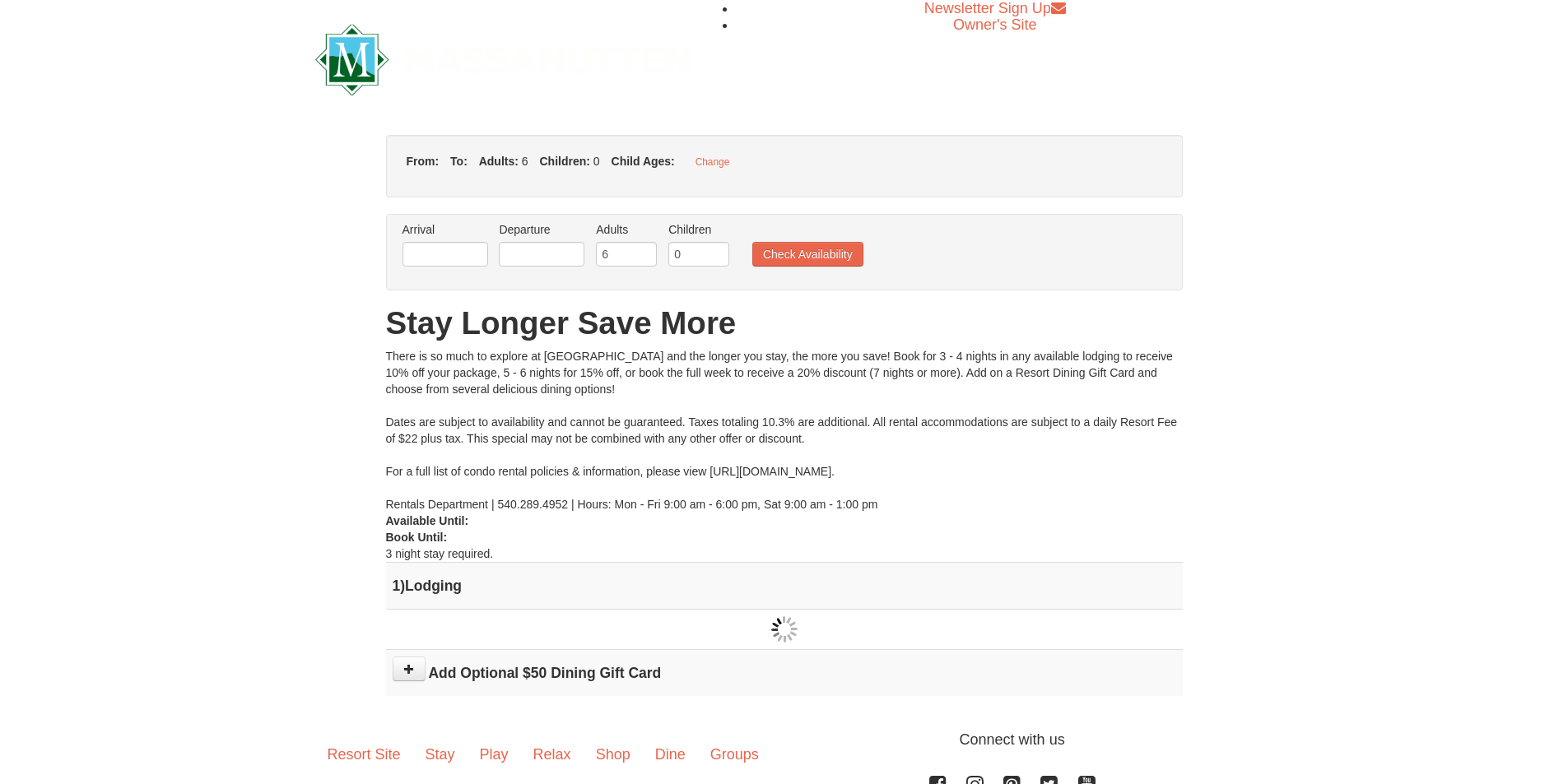
type input "[DATE]"
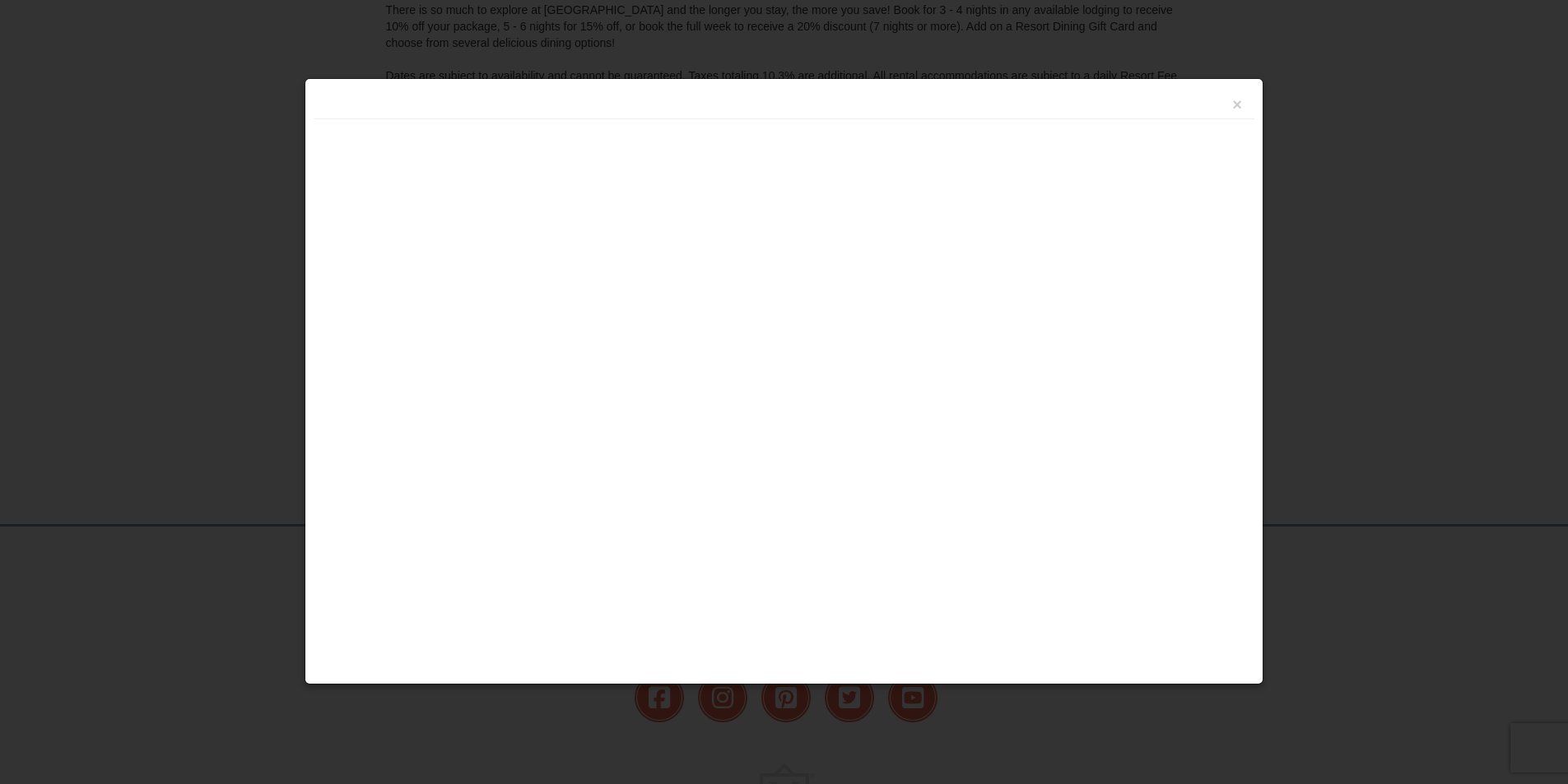
scroll to position [362, 0]
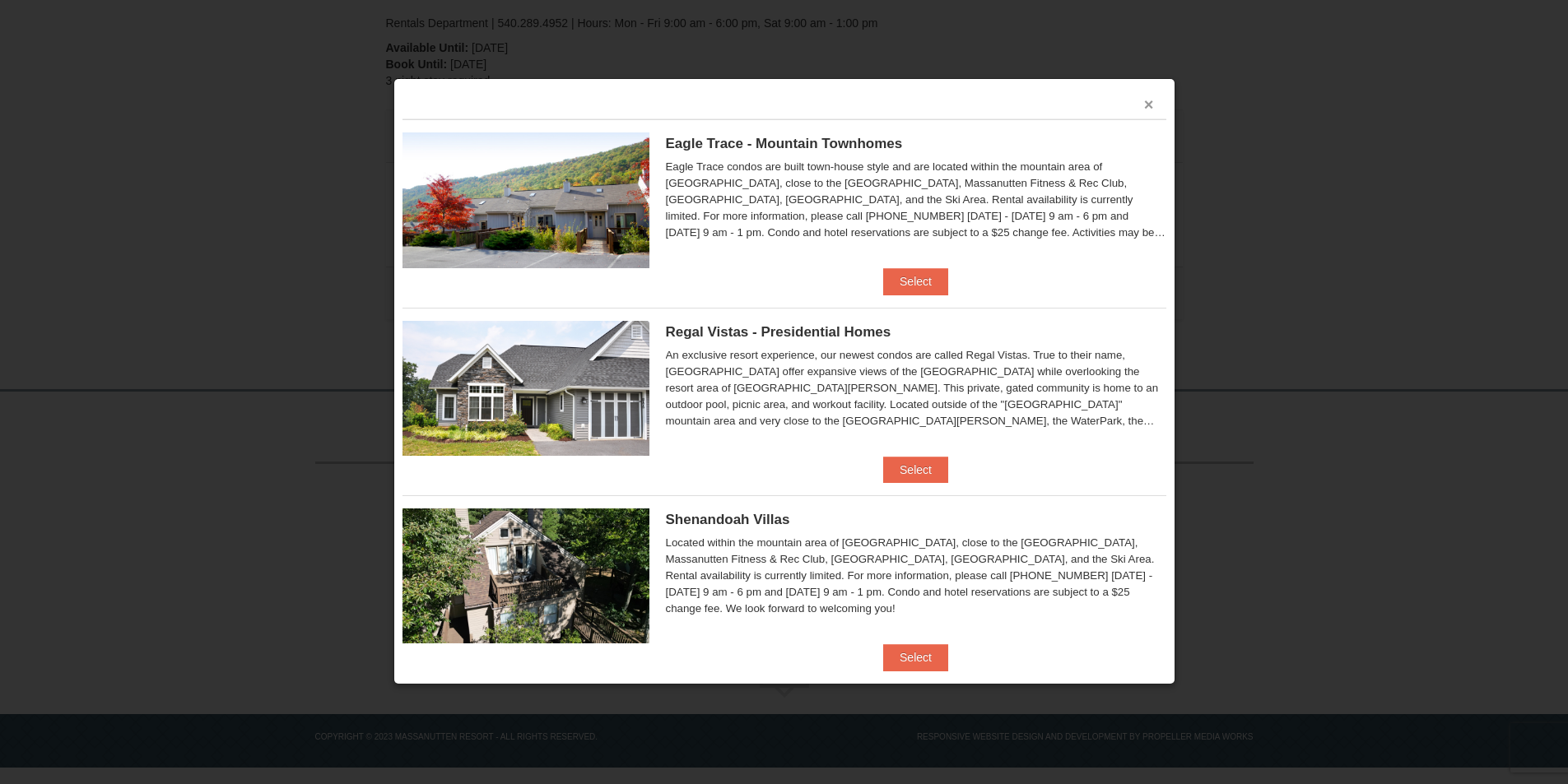
click at [1144, 100] on button "×" at bounding box center [1148, 104] width 9 height 16
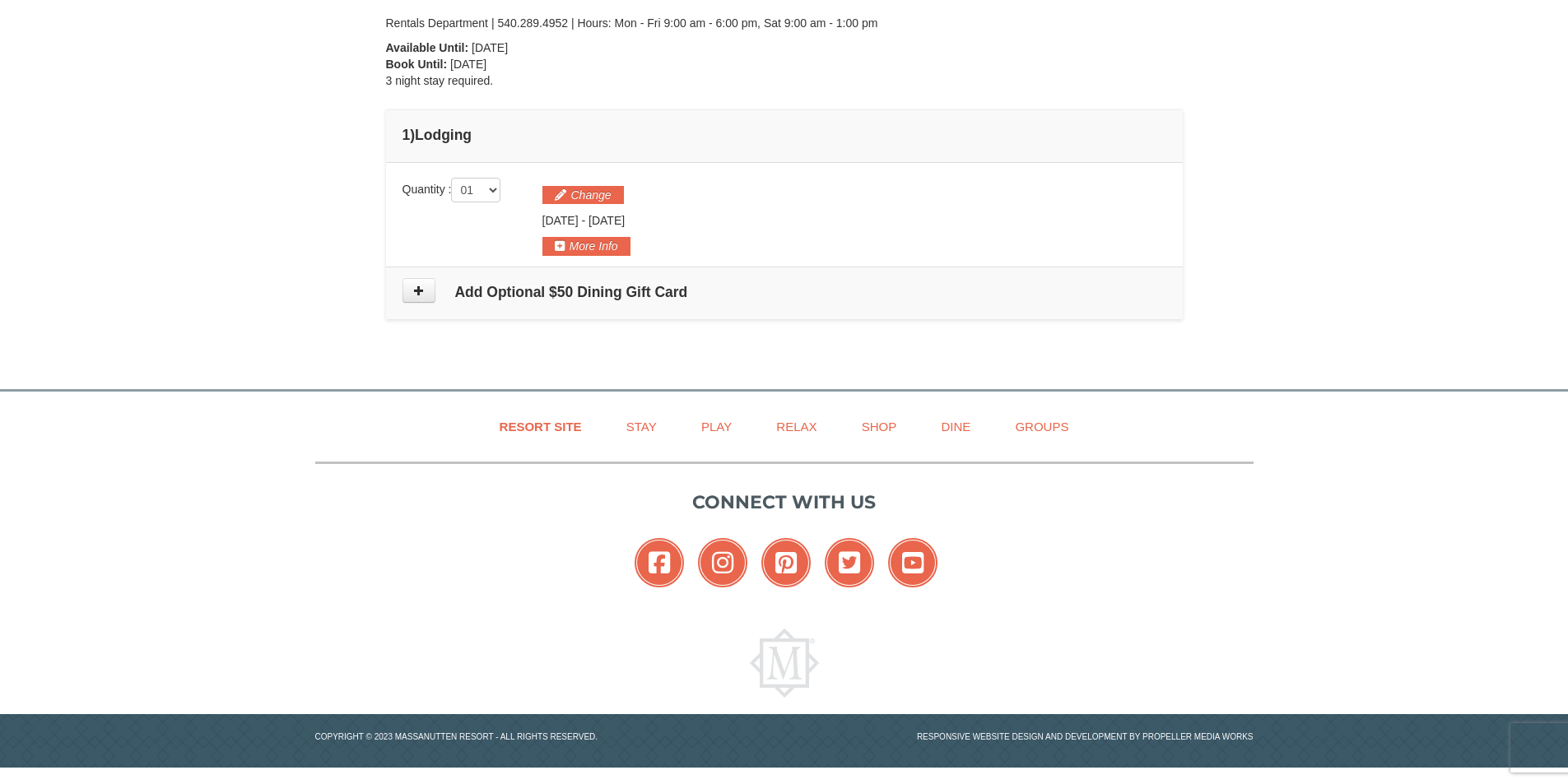
scroll to position [0, 0]
